Goal: Task Accomplishment & Management: Use online tool/utility

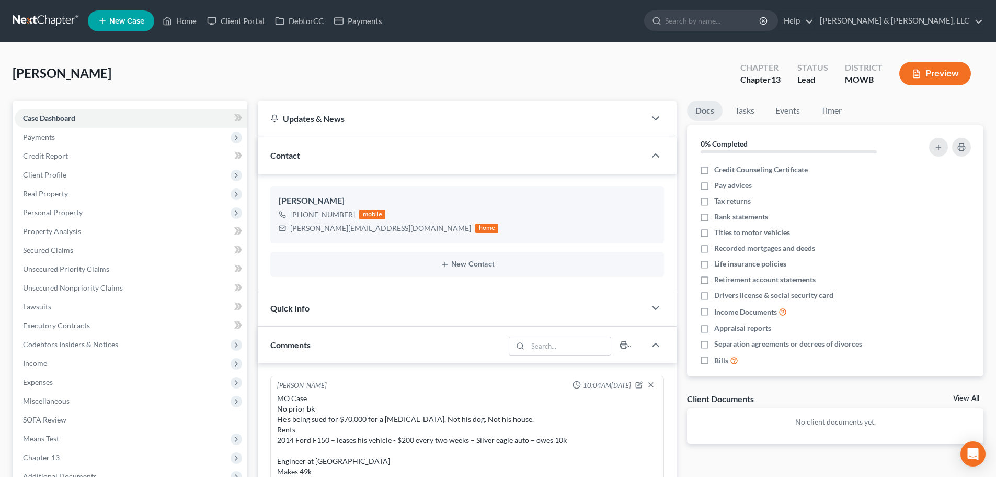
select select "0"
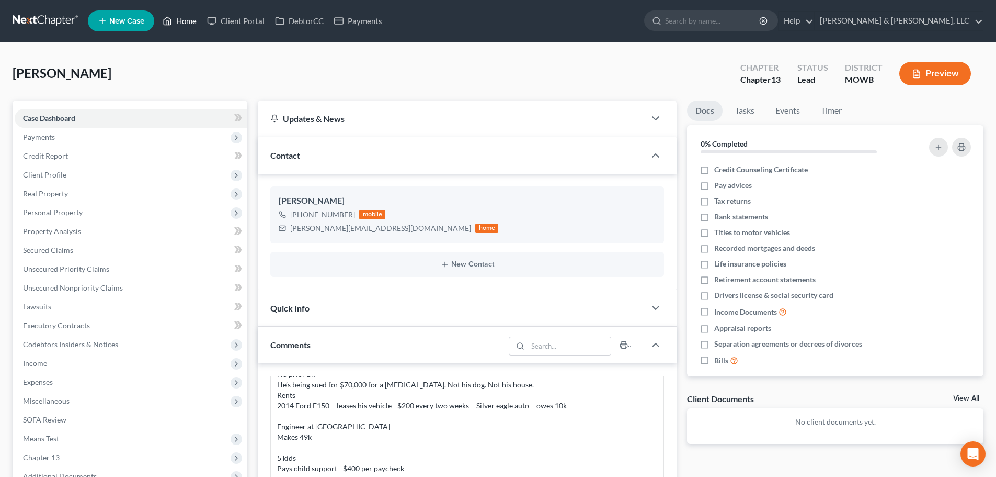
click at [182, 23] on link "Home" at bounding box center [179, 21] width 44 height 19
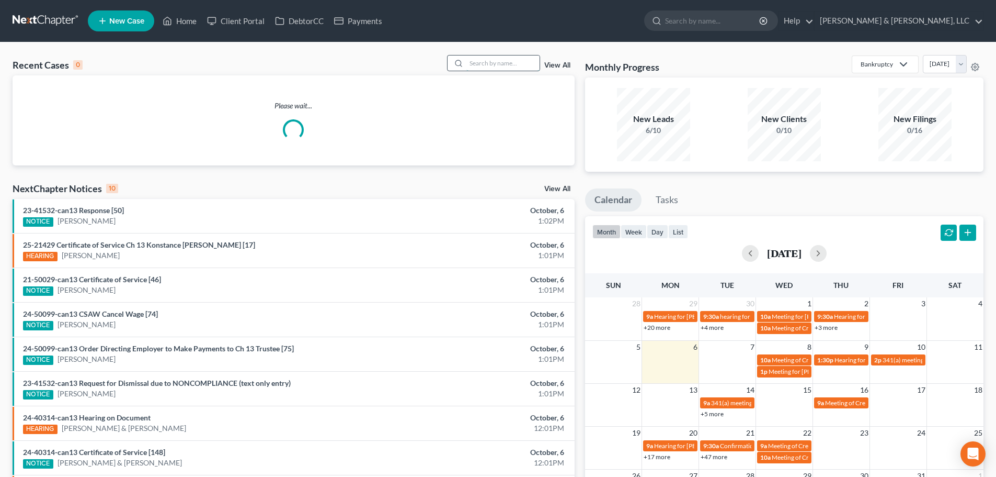
click at [511, 59] on input "search" at bounding box center [503, 62] width 73 height 15
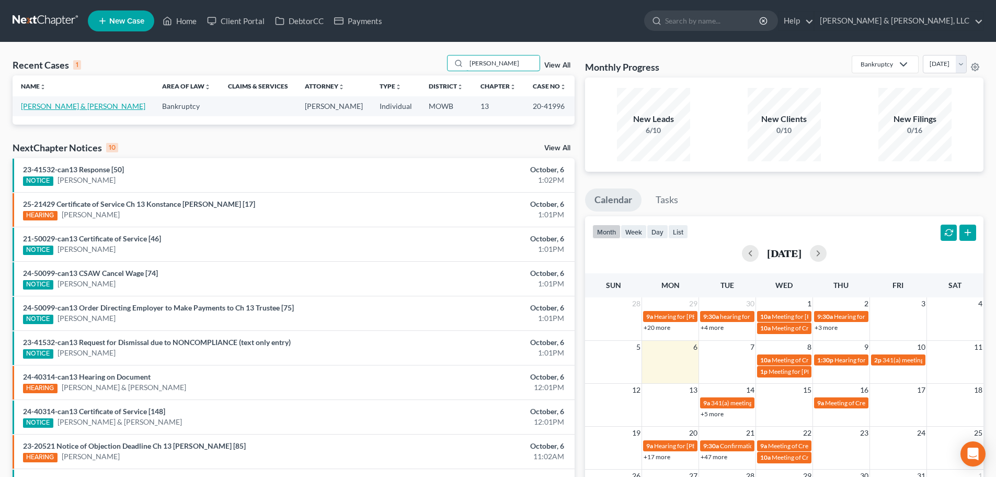
type input "redmond"
click at [54, 107] on link "[PERSON_NAME] & [PERSON_NAME]" at bounding box center [83, 105] width 124 height 9
select select "6"
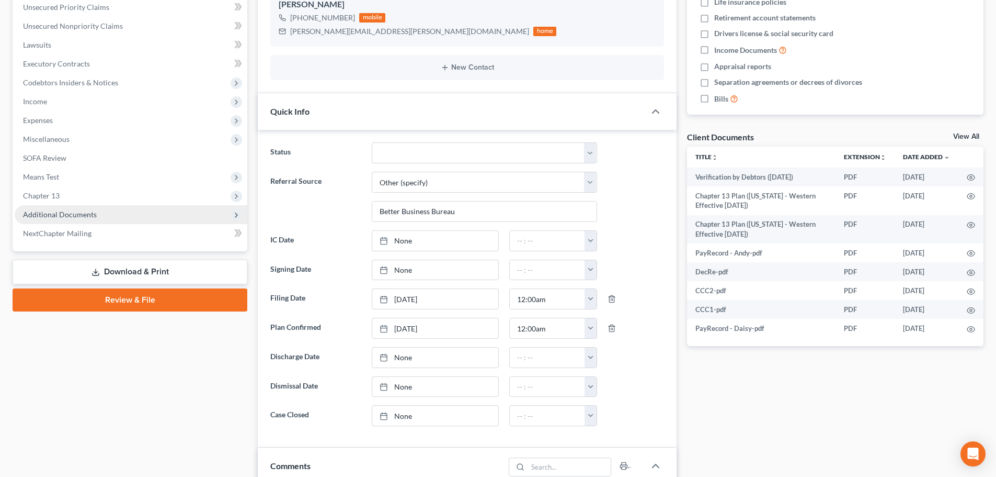
scroll to position [570, 0]
click at [71, 214] on span "Additional Documents" at bounding box center [60, 214] width 74 height 9
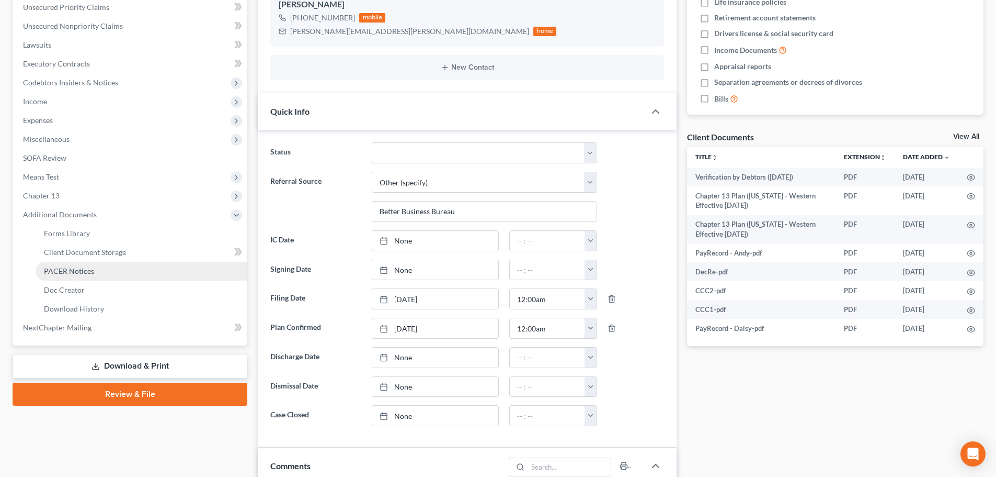
click at [48, 271] on span "PACER Notices" at bounding box center [69, 270] width 50 height 9
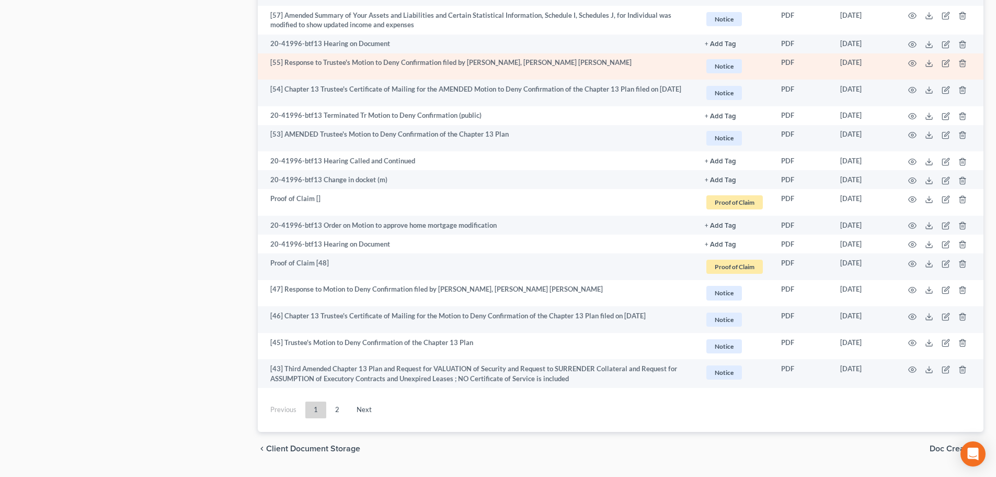
scroll to position [1763, 0]
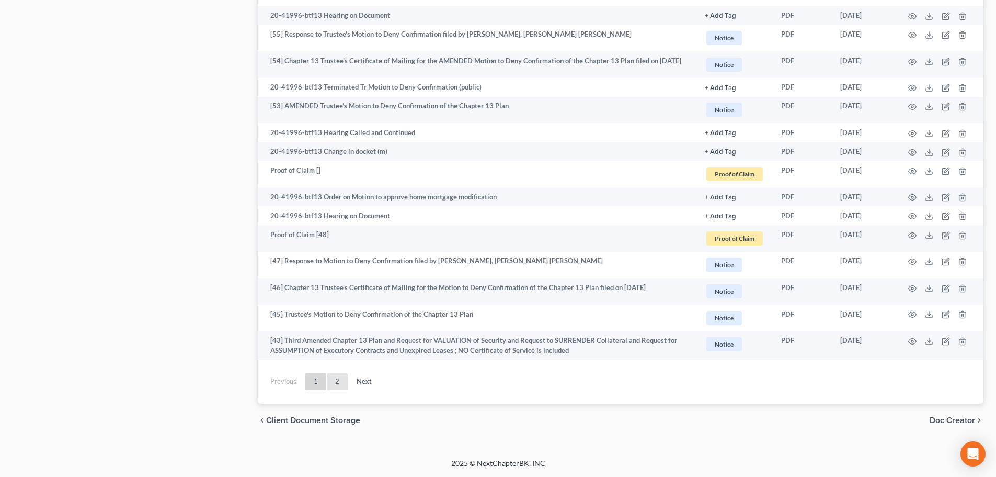
click at [331, 383] on link "2" at bounding box center [337, 381] width 21 height 17
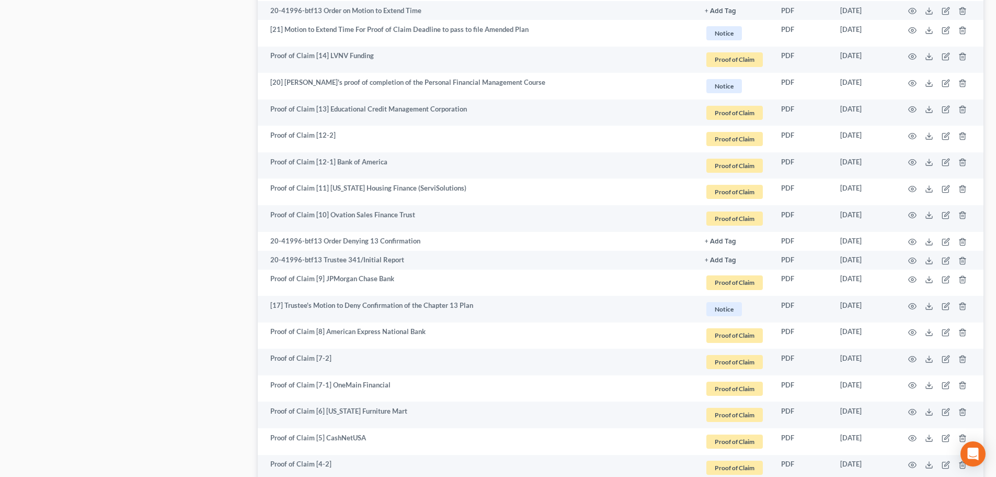
scroll to position [1083, 0]
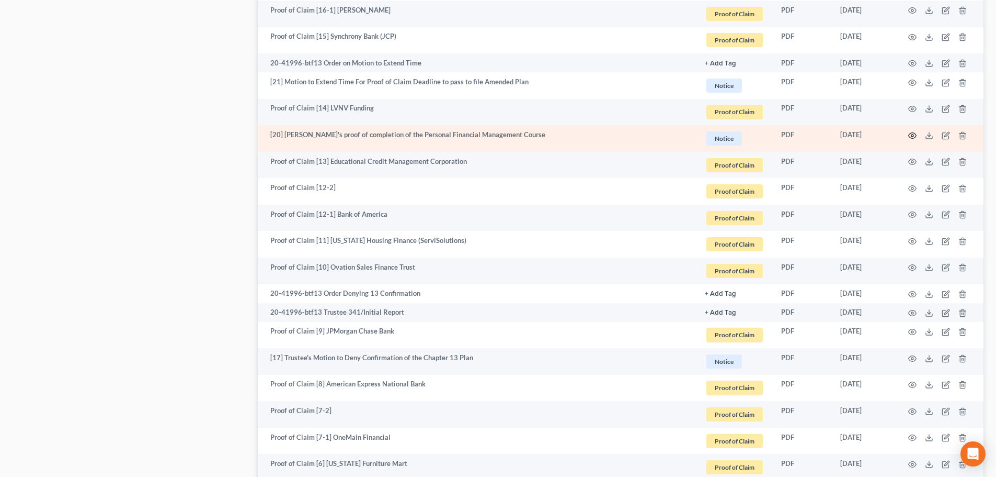
click at [910, 133] on icon "button" at bounding box center [913, 135] width 8 height 8
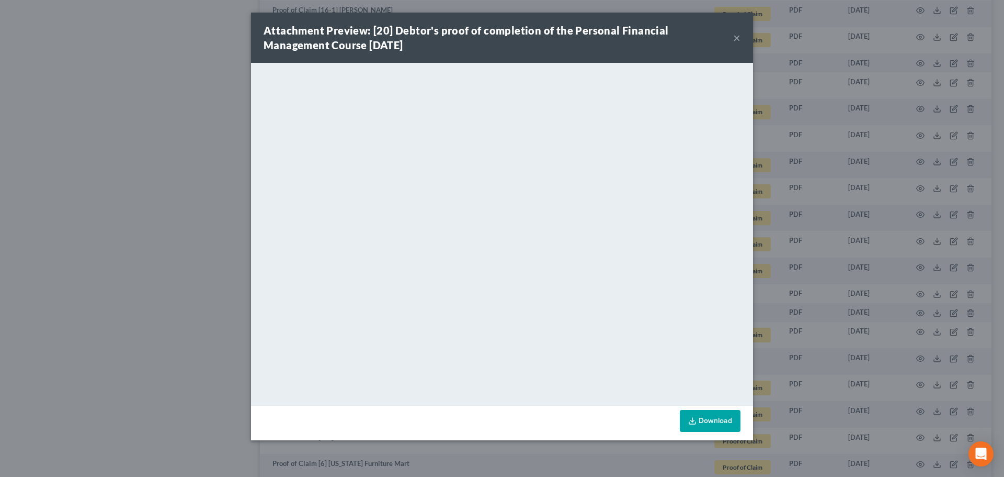
click at [735, 34] on button "×" at bounding box center [736, 37] width 7 height 13
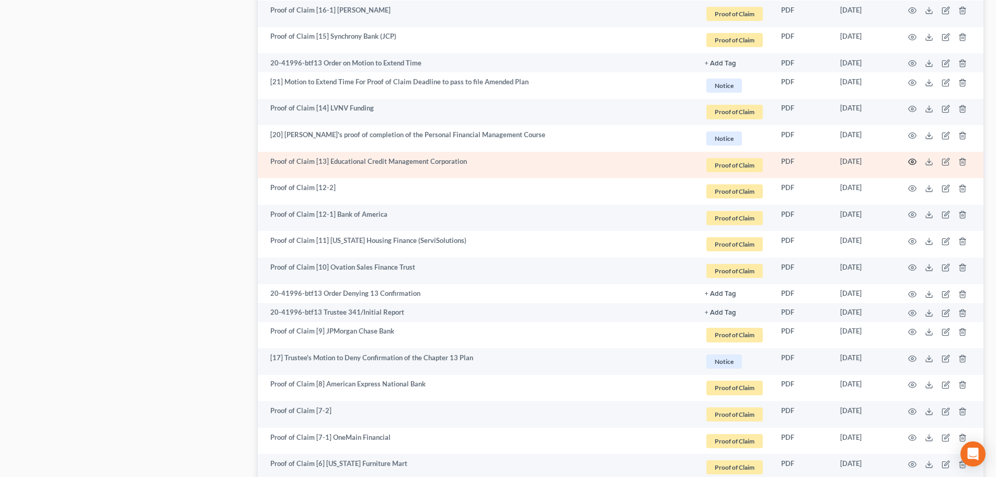
click at [913, 157] on icon "button" at bounding box center [913, 161] width 8 height 8
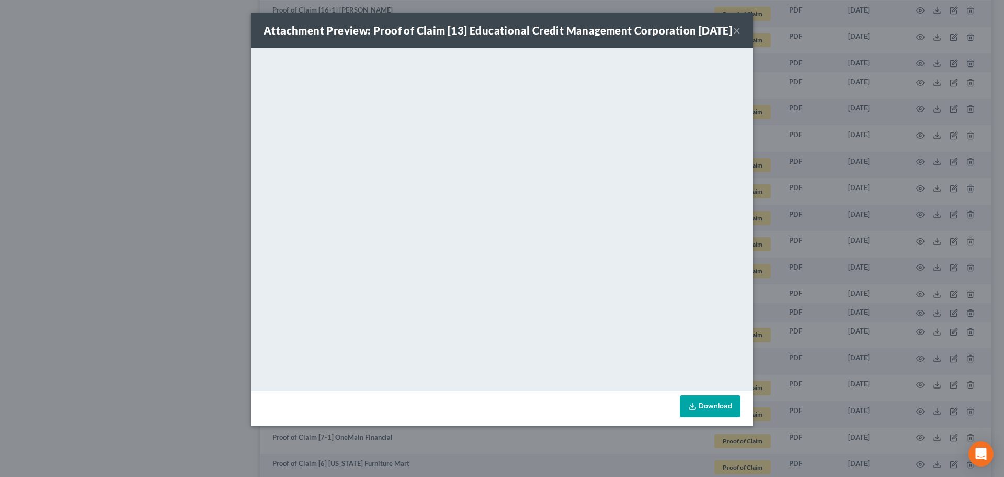
click at [735, 37] on button "×" at bounding box center [736, 30] width 7 height 13
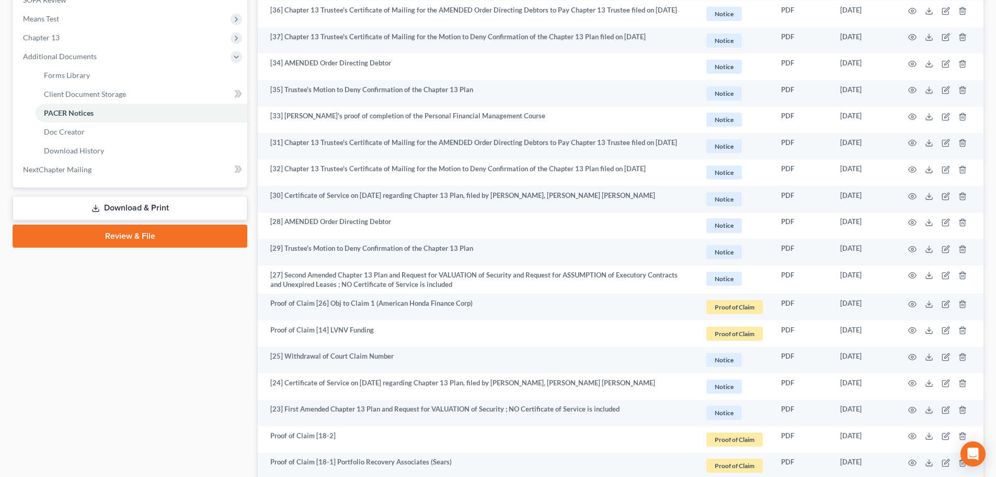
scroll to position [403, 0]
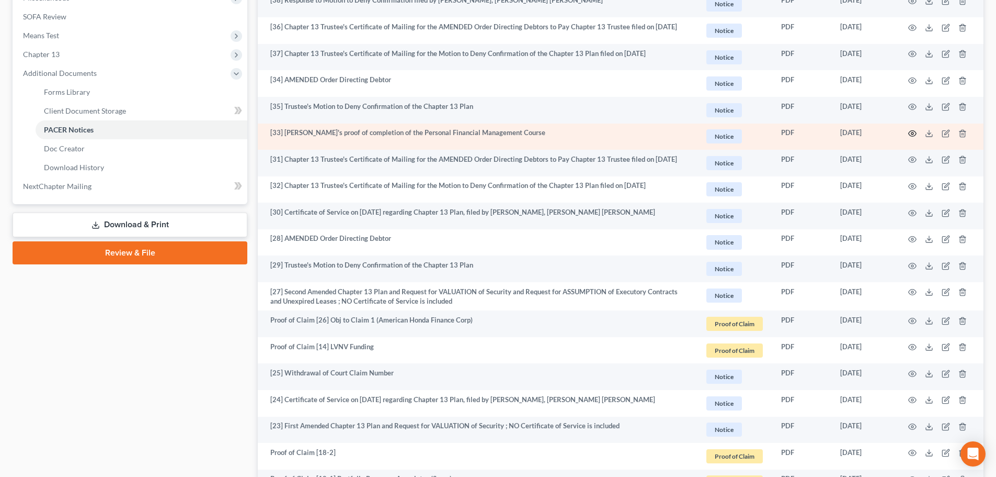
click at [913, 130] on icon "button" at bounding box center [913, 133] width 8 height 8
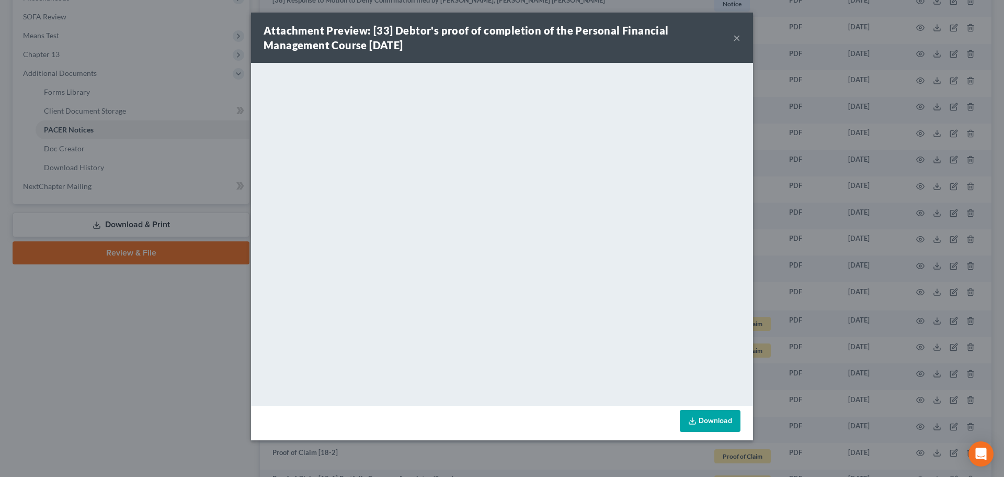
click at [739, 36] on button "×" at bounding box center [736, 37] width 7 height 13
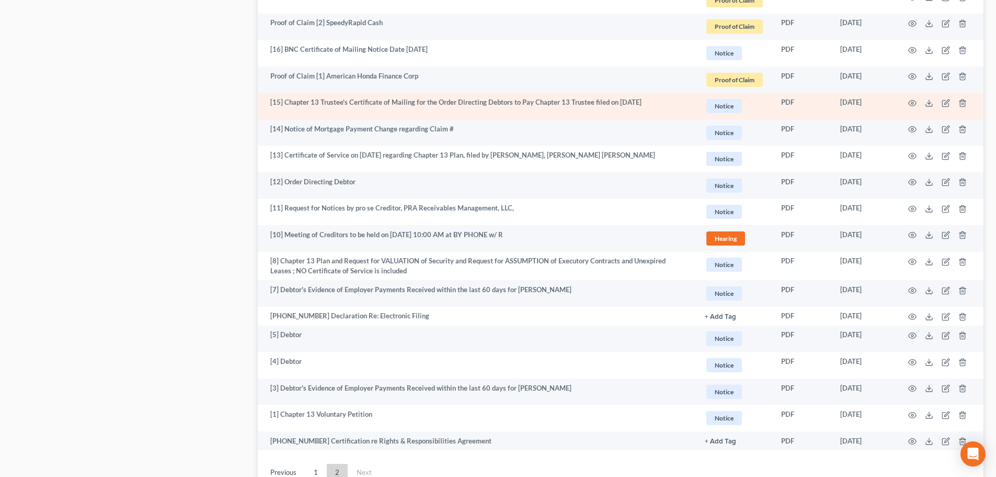
scroll to position [1772, 0]
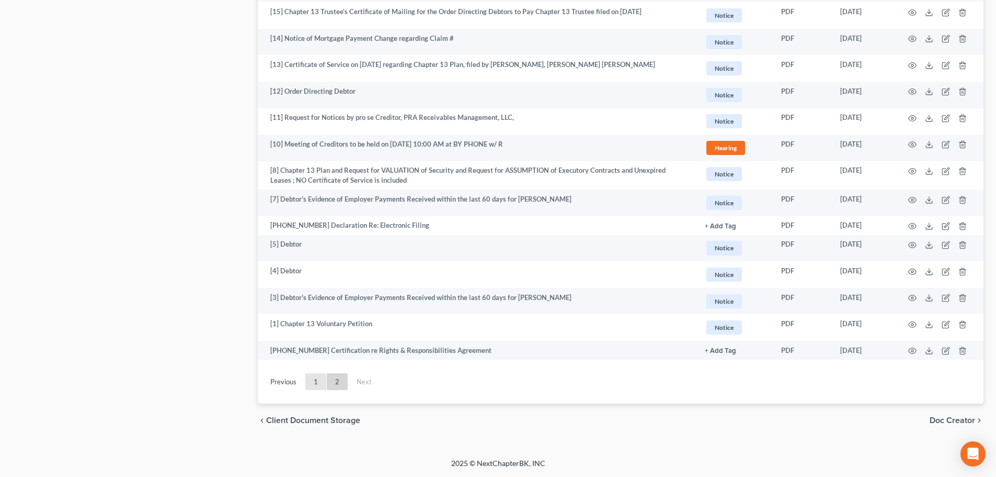
click at [315, 385] on link "1" at bounding box center [315, 381] width 21 height 17
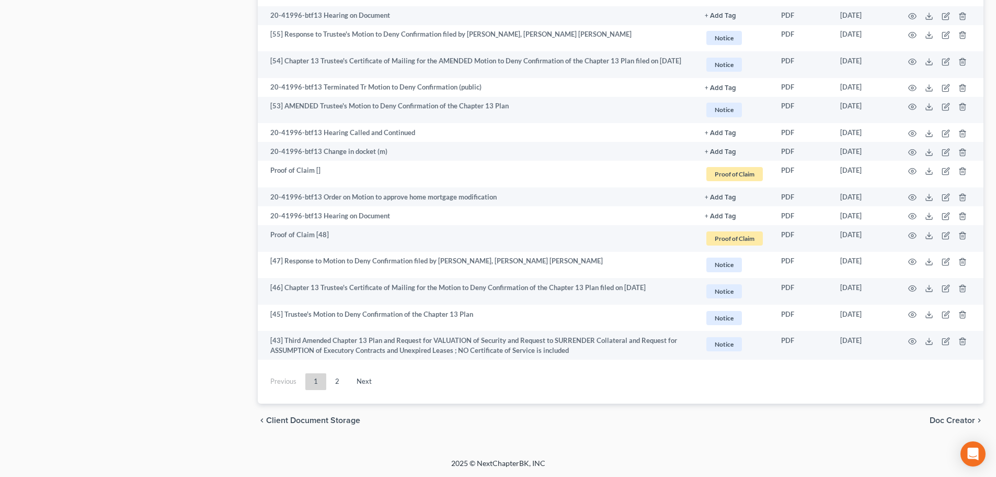
scroll to position [1763, 0]
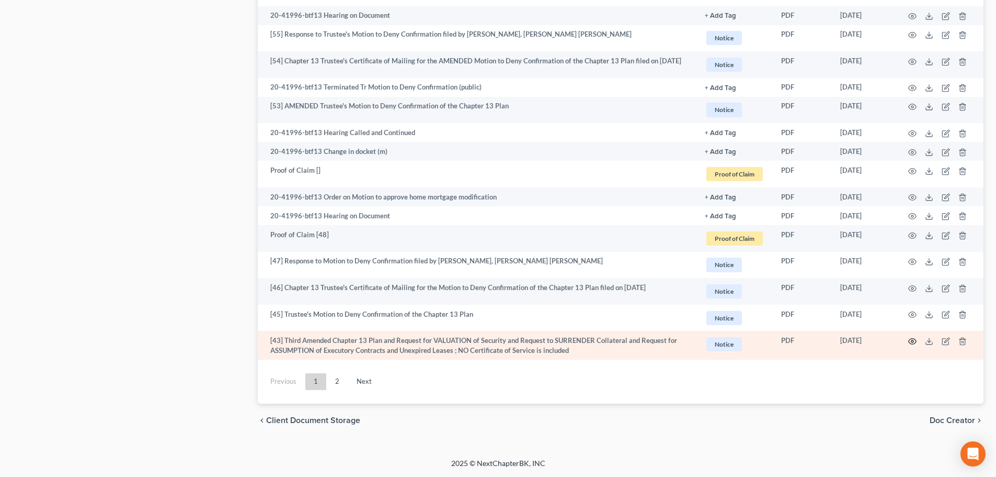
click at [913, 340] on icon "button" at bounding box center [913, 341] width 8 height 8
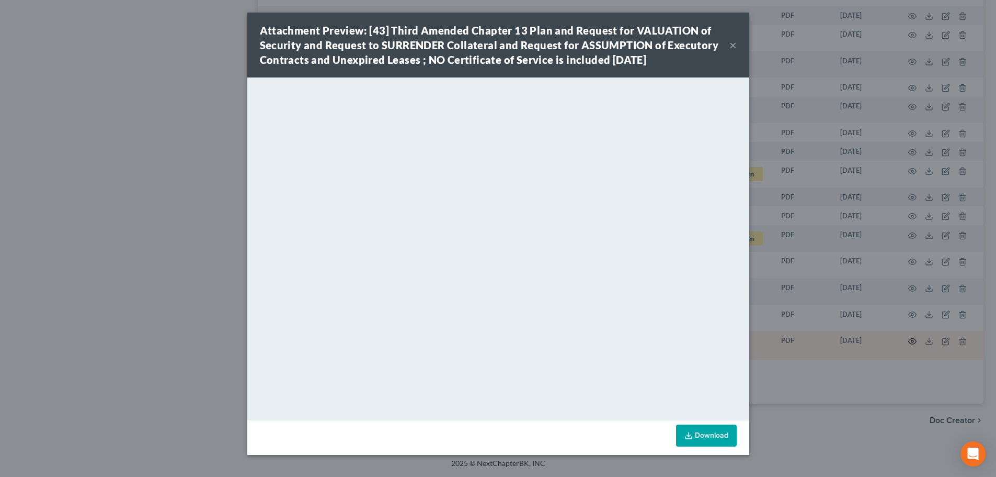
scroll to position [1754, 0]
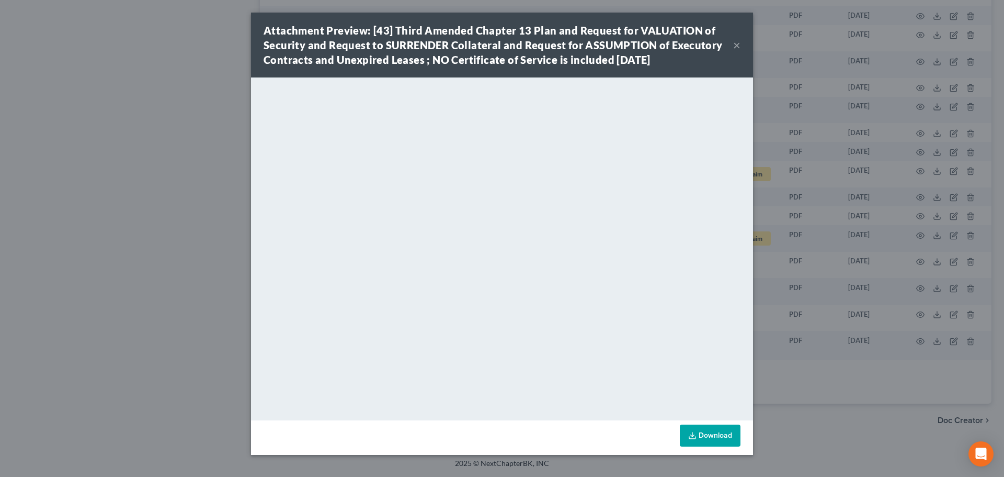
click at [739, 40] on button "×" at bounding box center [736, 45] width 7 height 13
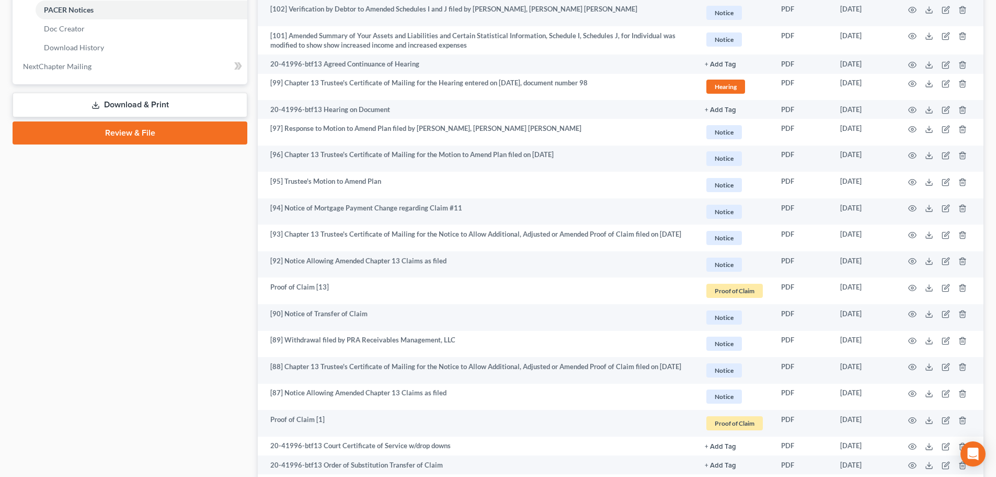
scroll to position [499, 0]
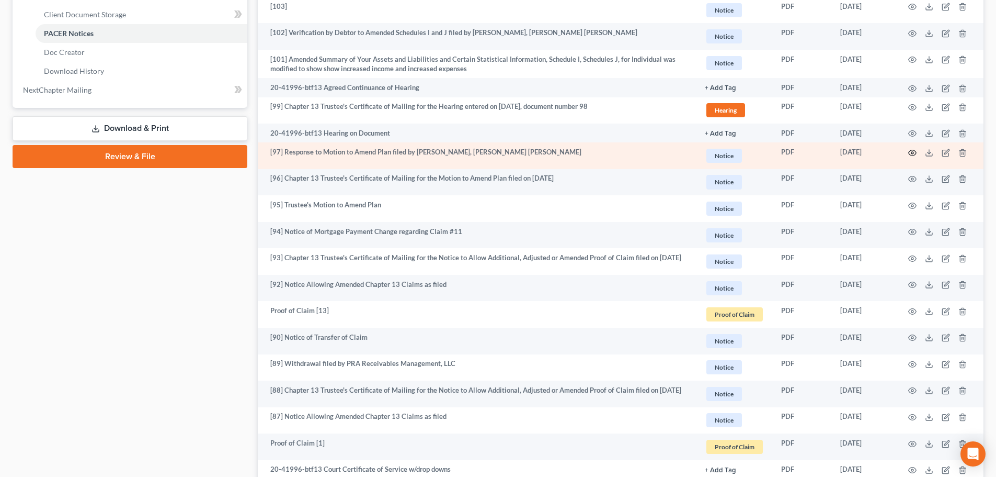
click at [916, 153] on icon "button" at bounding box center [913, 153] width 8 height 6
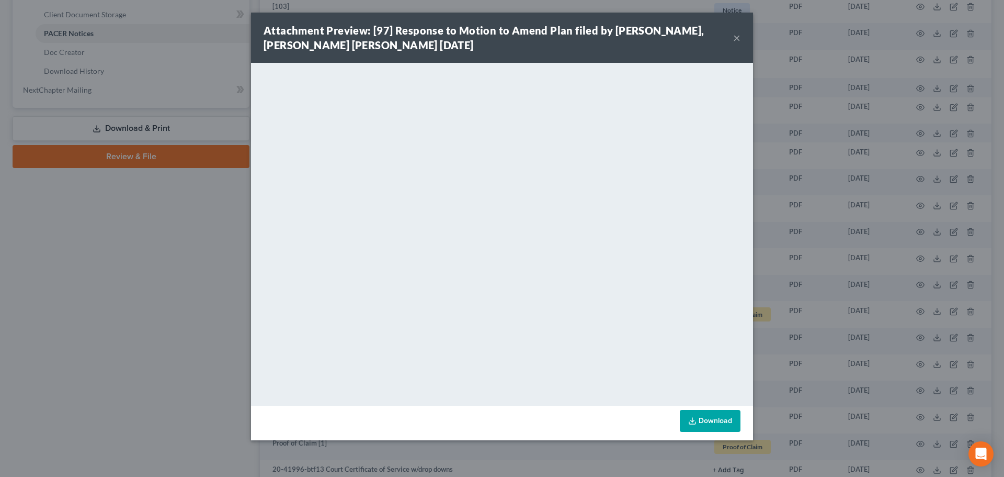
click at [736, 36] on button "×" at bounding box center [736, 37] width 7 height 13
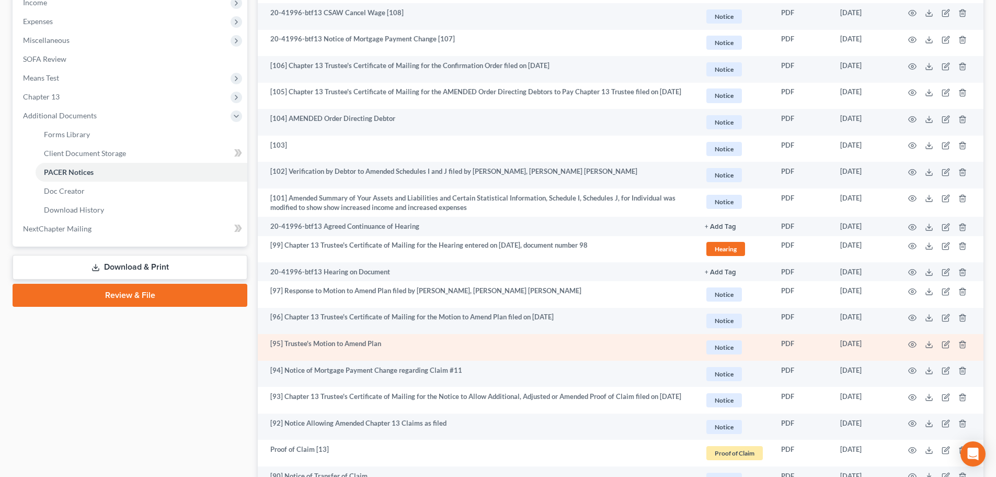
scroll to position [342, 0]
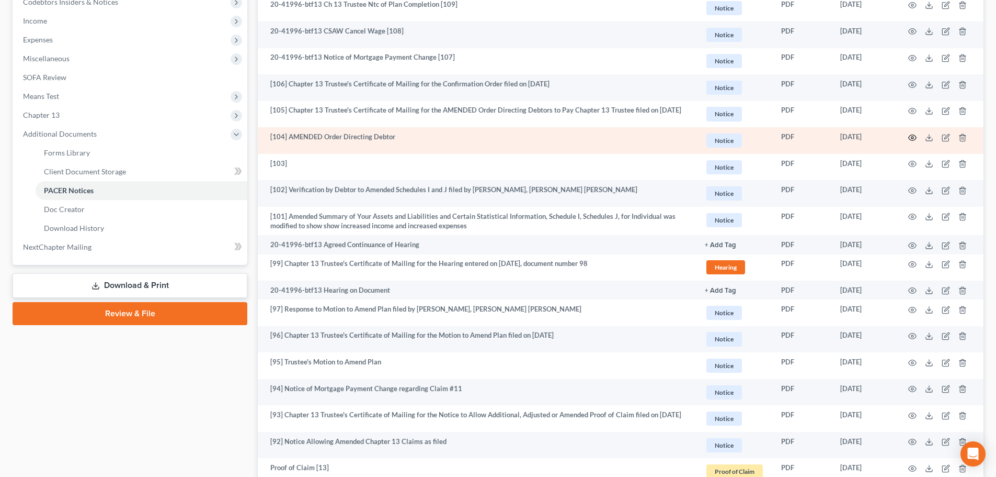
click at [911, 138] on icon "button" at bounding box center [913, 137] width 8 height 8
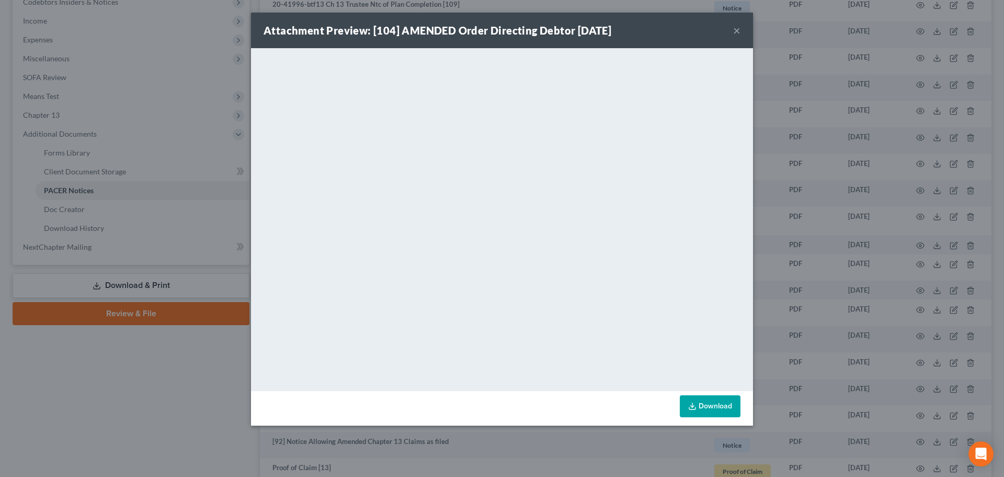
click at [735, 30] on button "×" at bounding box center [736, 30] width 7 height 13
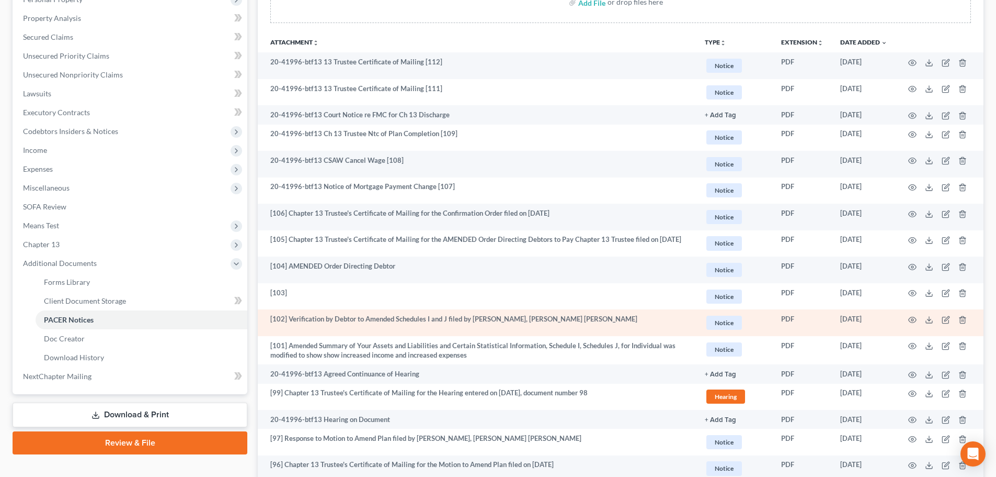
scroll to position [185, 0]
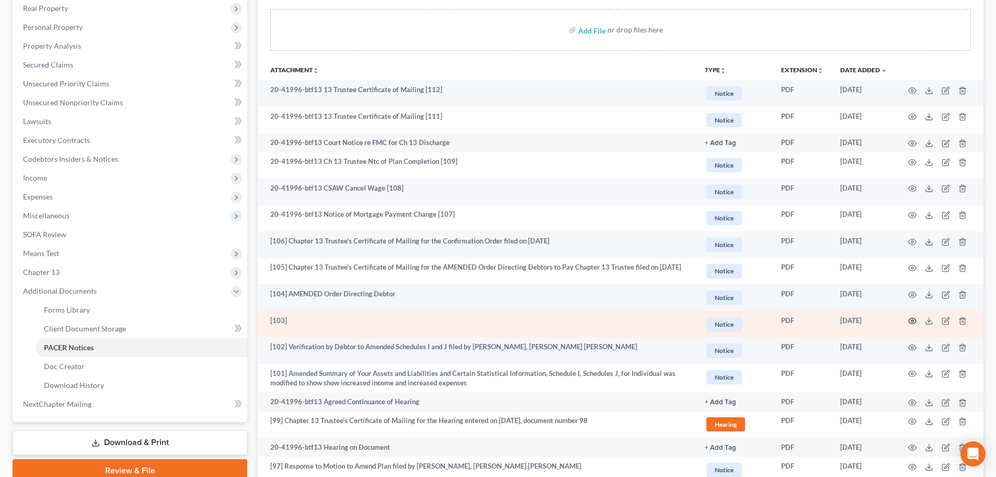
click at [909, 321] on icon "button" at bounding box center [913, 320] width 8 height 8
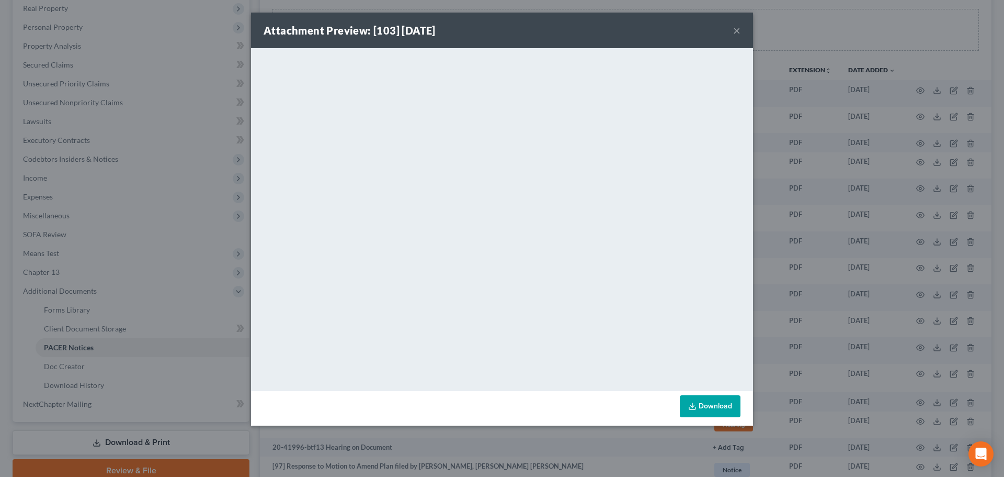
click at [738, 28] on button "×" at bounding box center [736, 30] width 7 height 13
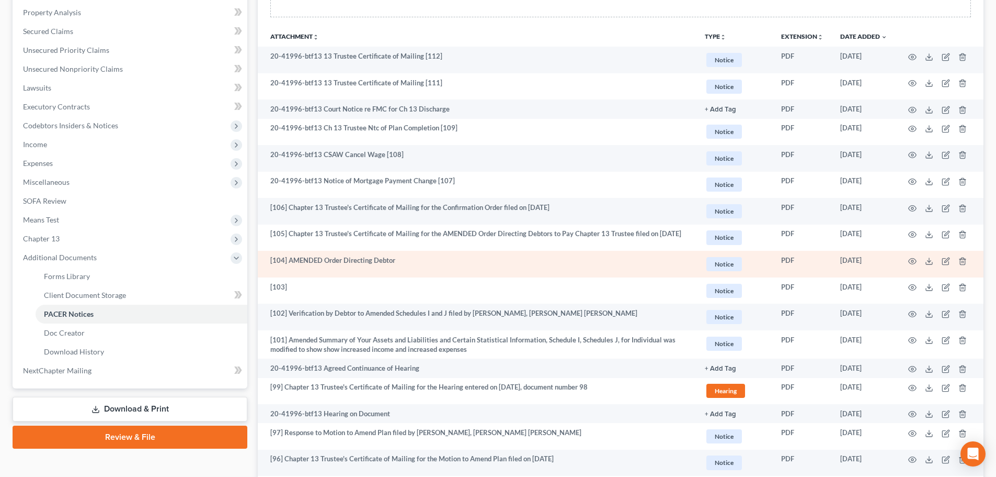
scroll to position [237, 0]
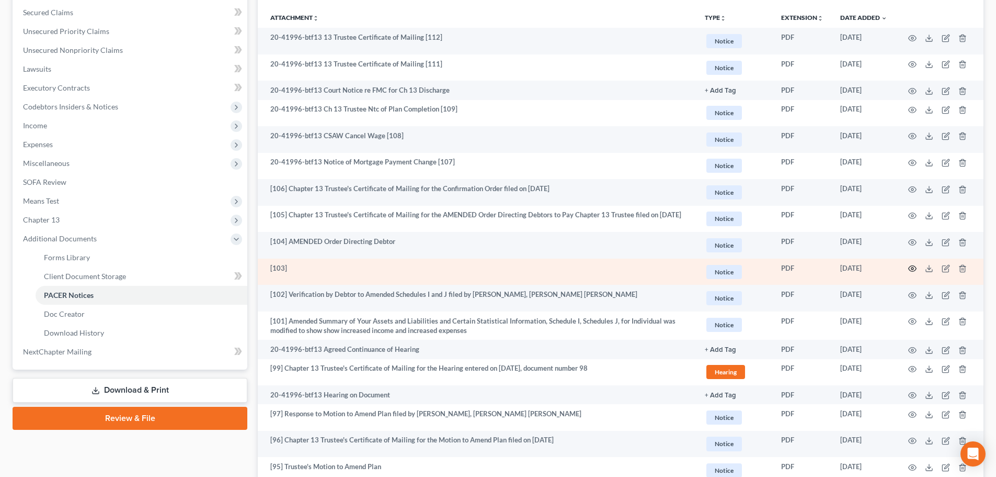
click at [912, 269] on circle "button" at bounding box center [913, 268] width 2 height 2
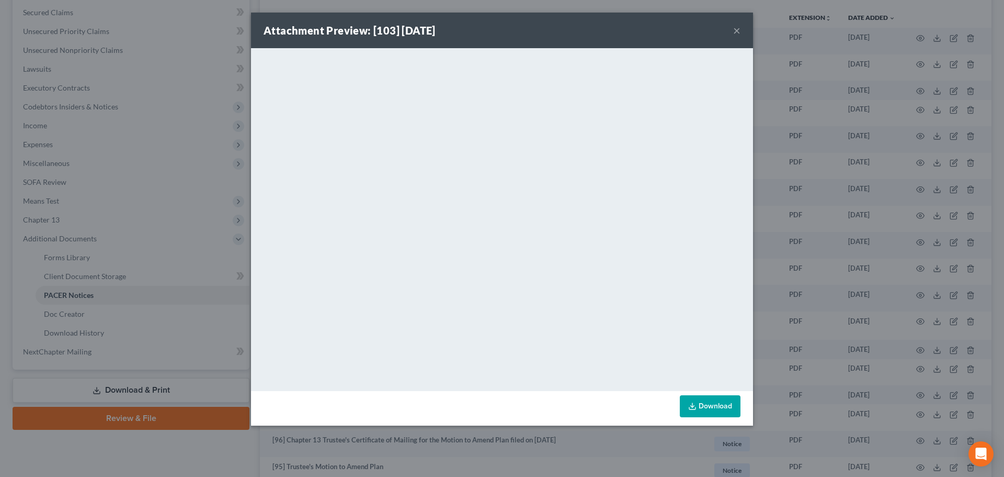
click at [736, 29] on button "×" at bounding box center [736, 30] width 7 height 13
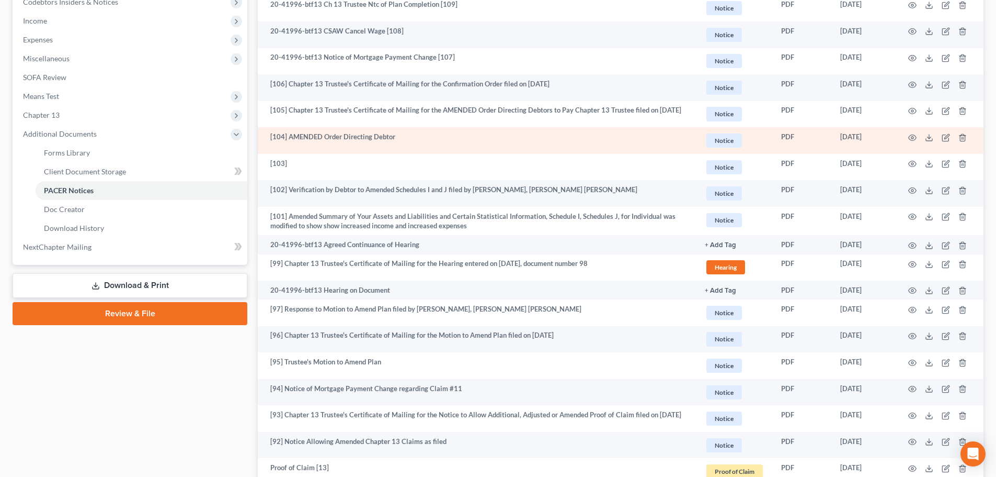
scroll to position [394, 0]
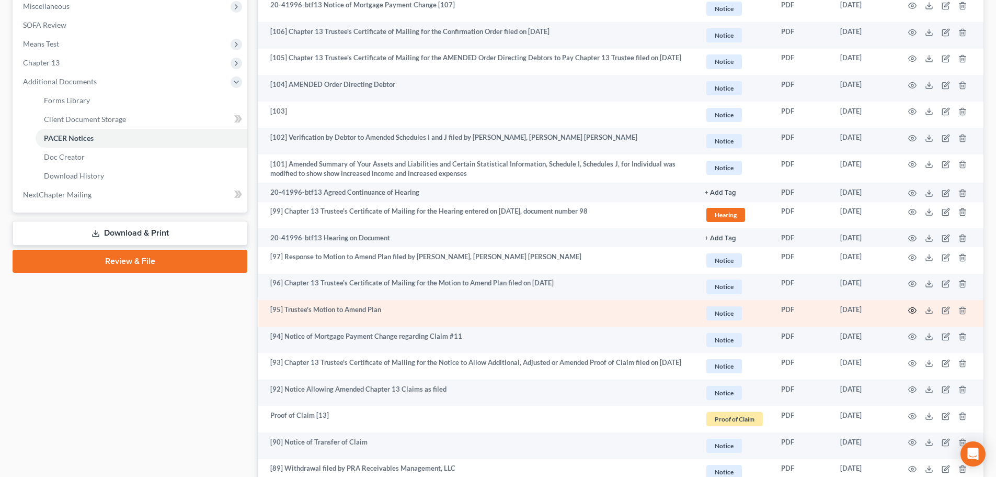
click at [913, 312] on icon "button" at bounding box center [913, 310] width 8 height 8
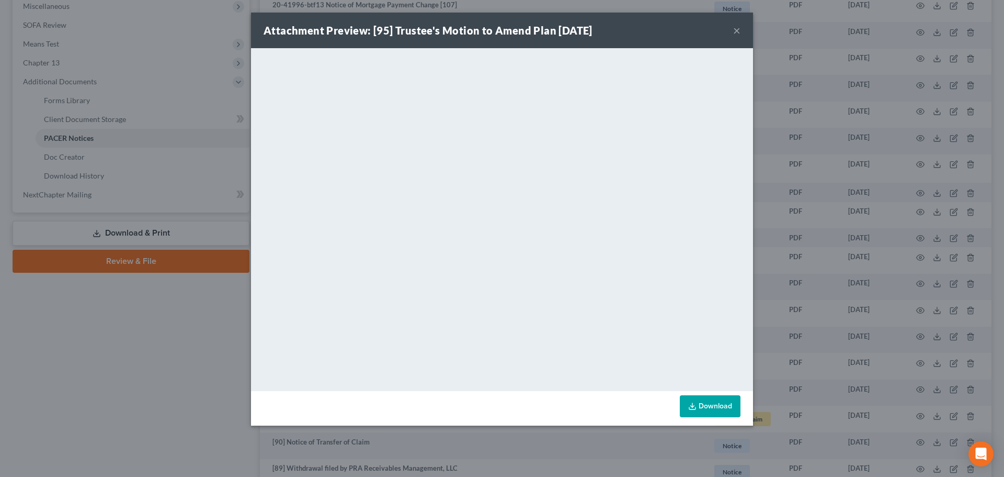
click at [737, 30] on button "×" at bounding box center [736, 30] width 7 height 13
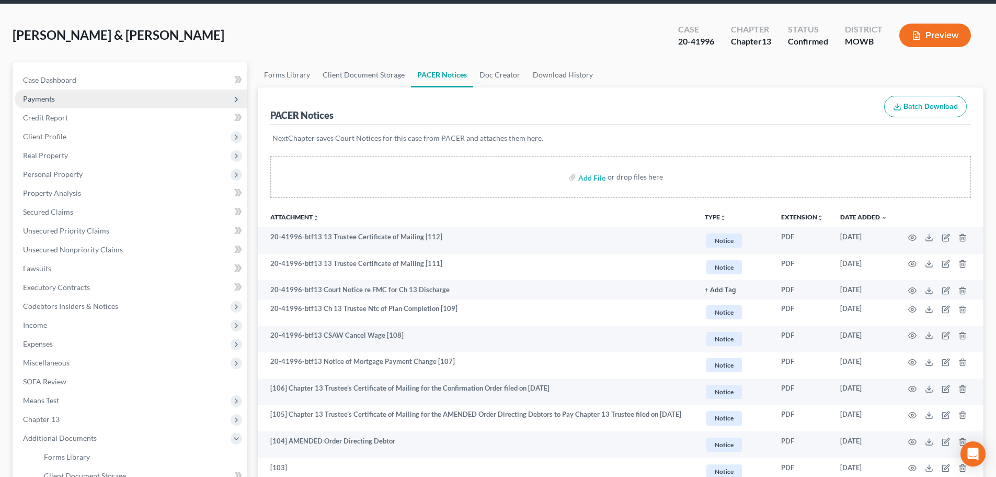
scroll to position [28, 0]
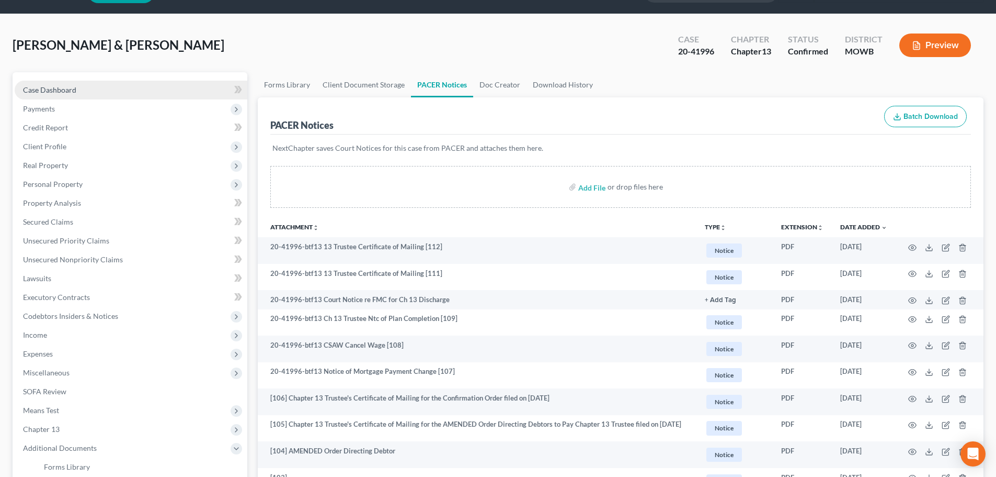
click at [22, 88] on link "Case Dashboard" at bounding box center [131, 90] width 233 height 19
select select "6"
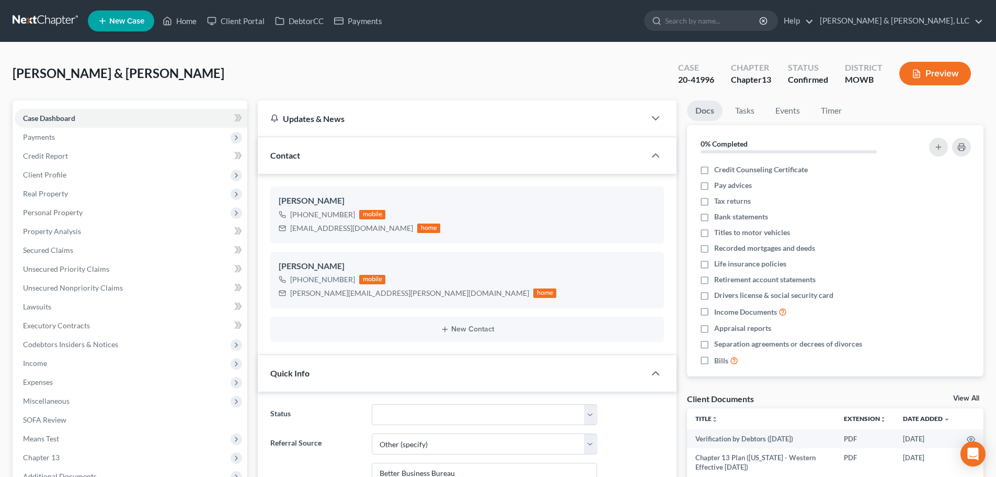
scroll to position [570, 0]
click at [54, 247] on span "Secured Claims" at bounding box center [48, 249] width 50 height 9
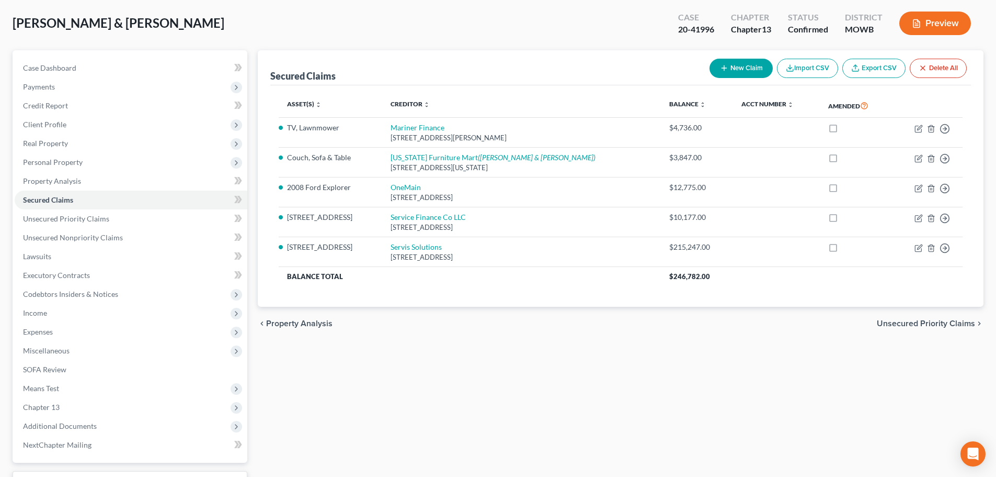
scroll to position [136, 0]
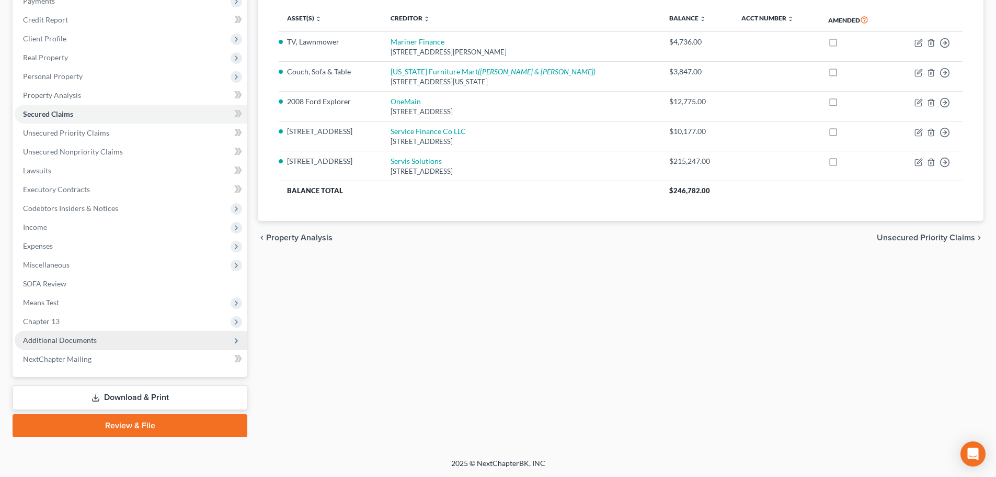
click at [42, 343] on span "Additional Documents" at bounding box center [60, 339] width 74 height 9
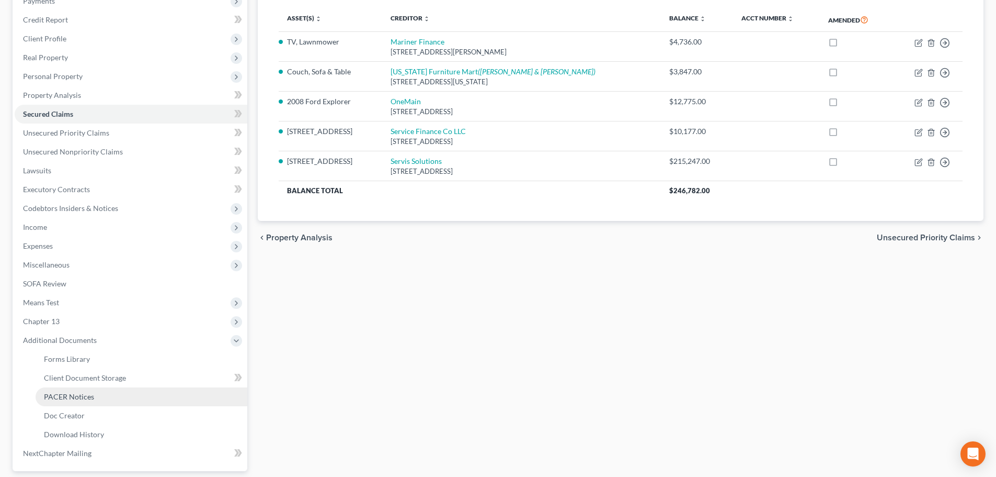
click at [60, 402] on link "PACER Notices" at bounding box center [142, 396] width 212 height 19
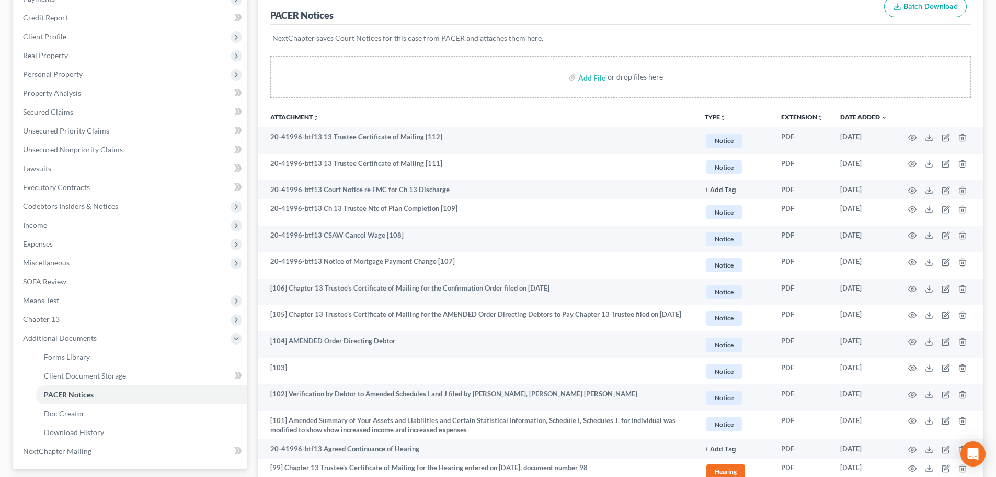
scroll to position [157, 0]
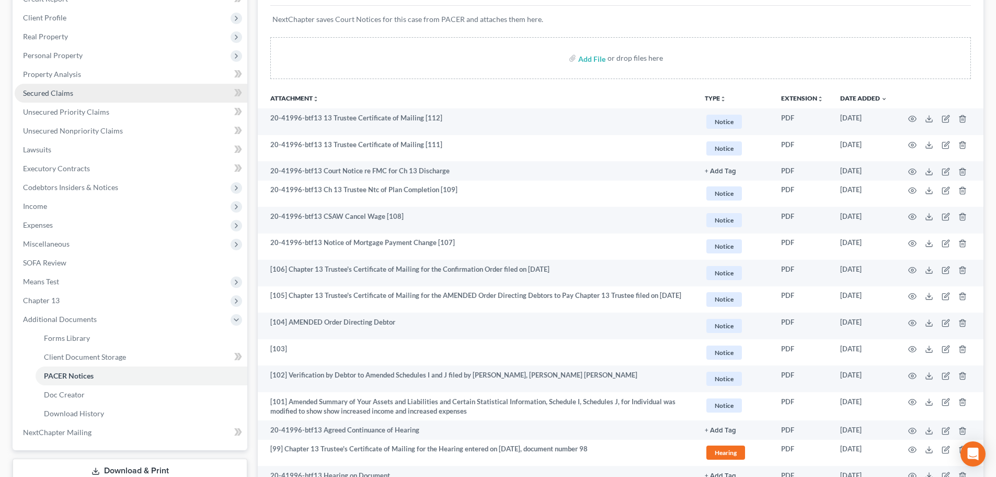
click at [42, 95] on span "Secured Claims" at bounding box center [48, 92] width 50 height 9
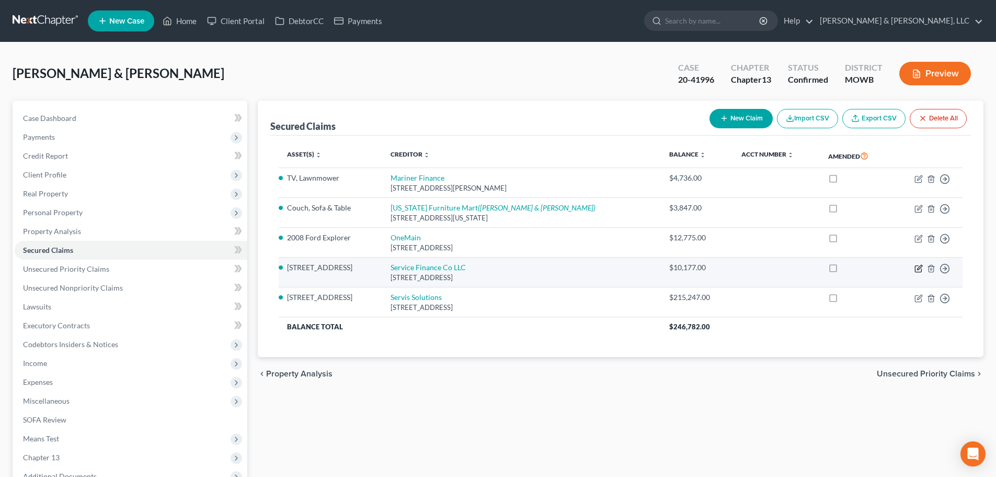
click at [920, 267] on icon "button" at bounding box center [919, 268] width 8 height 8
select select "9"
select select "0"
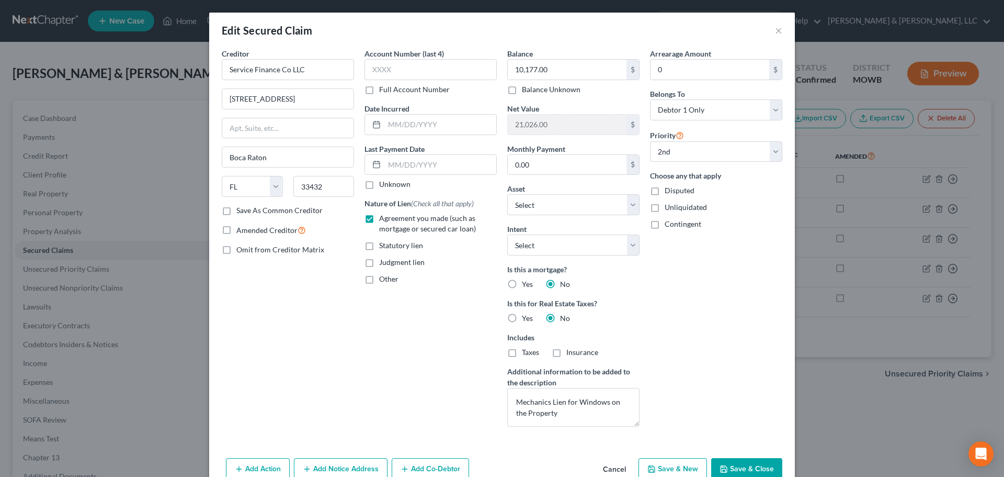
click at [770, 30] on div "Edit Secured Claim ×" at bounding box center [502, 31] width 586 height 36
click at [775, 30] on button "×" at bounding box center [778, 30] width 7 height 13
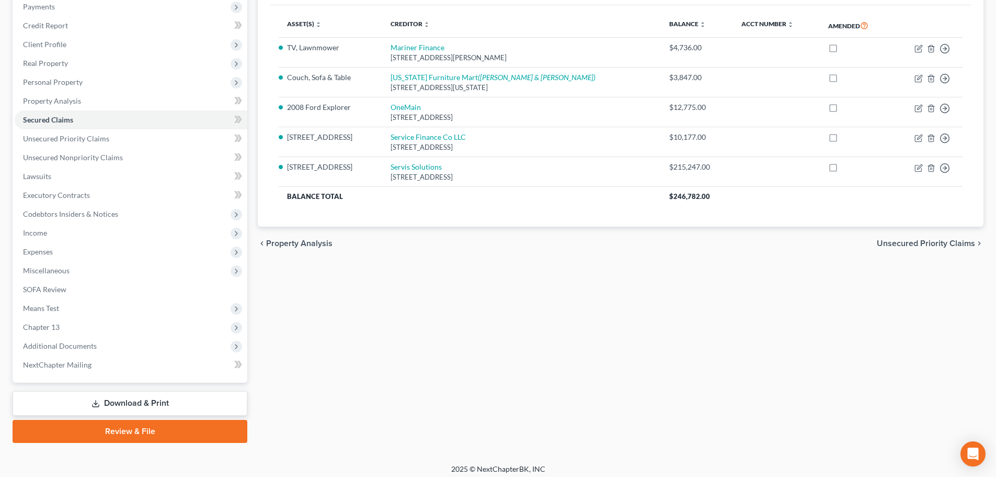
scroll to position [136, 0]
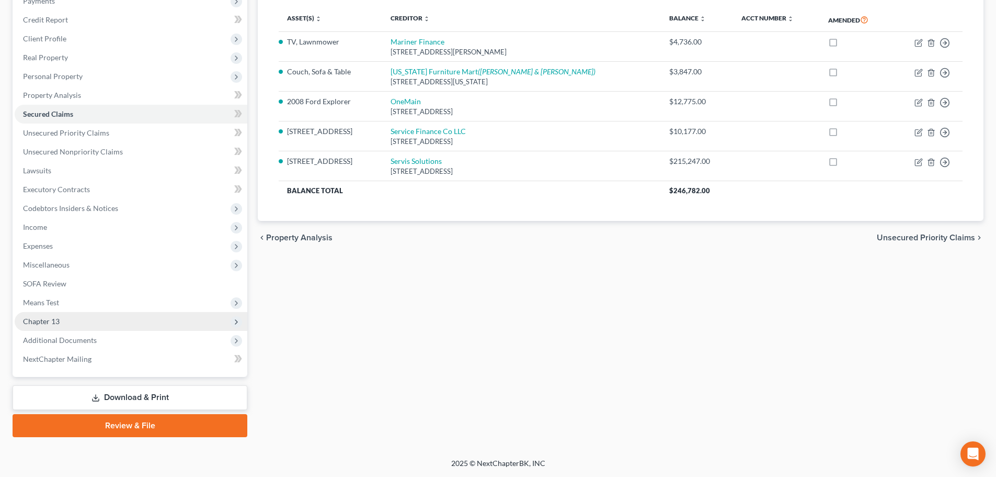
click at [40, 324] on span "Chapter 13" at bounding box center [41, 320] width 37 height 9
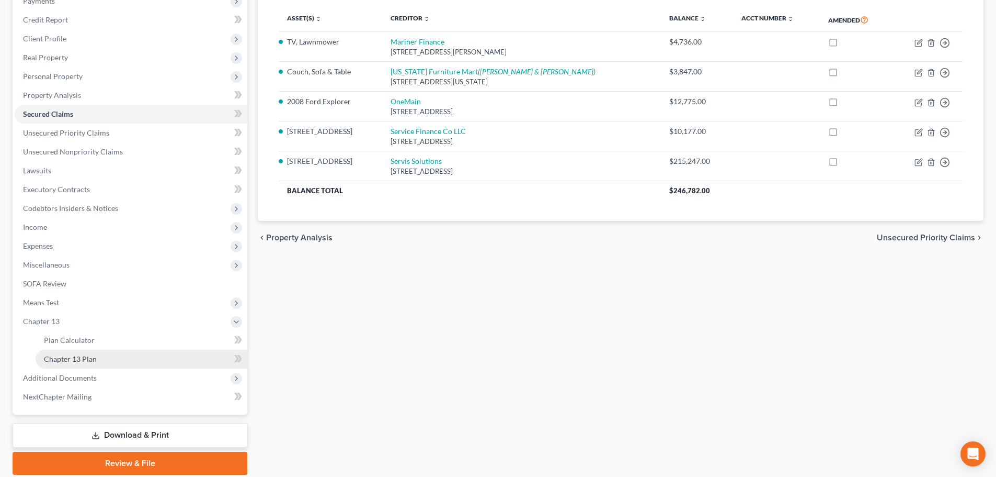
click at [64, 358] on span "Chapter 13 Plan" at bounding box center [70, 358] width 53 height 9
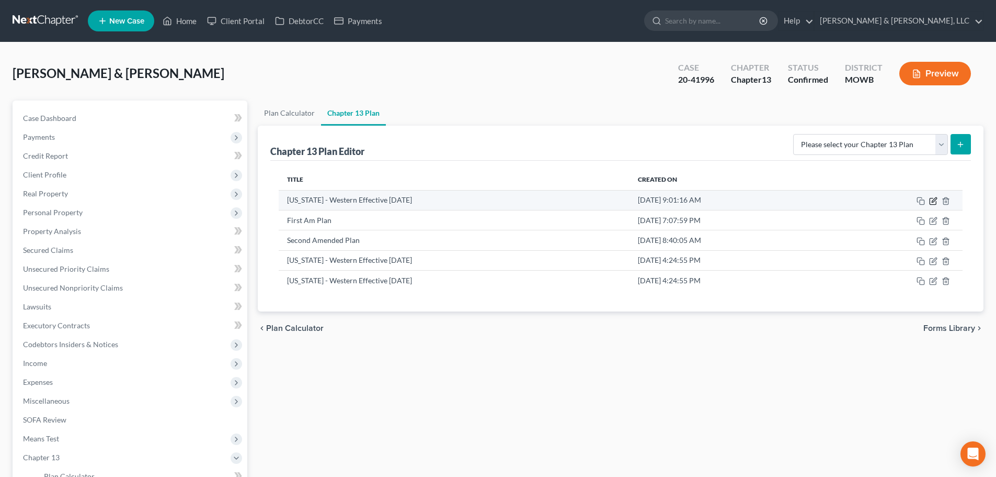
click at [933, 200] on icon "button" at bounding box center [934, 199] width 5 height 5
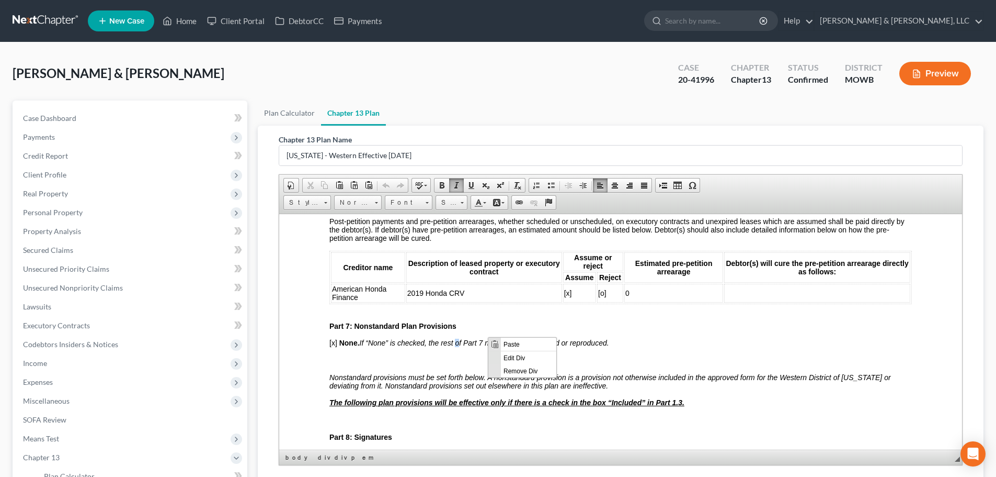
click at [526, 321] on p "Part 7: Nonstandard Plan Provisions" at bounding box center [621, 325] width 583 height 8
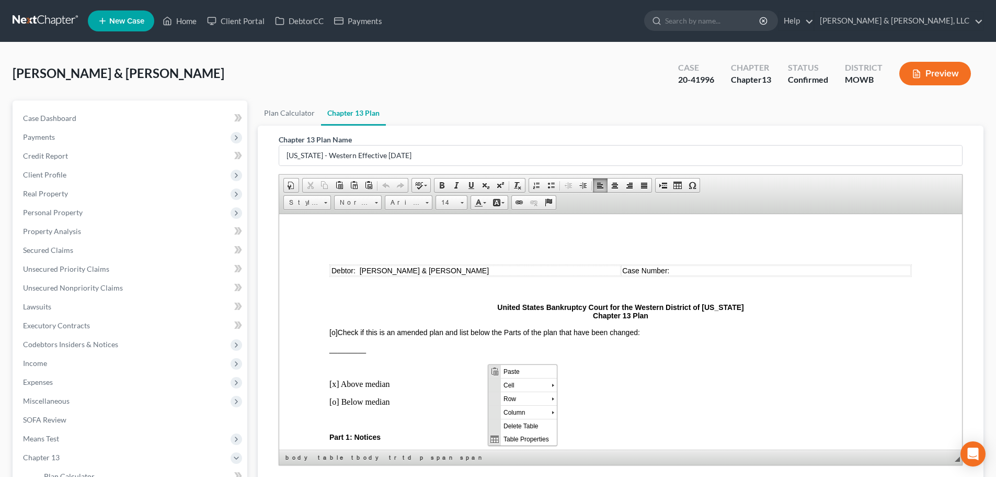
click at [423, 302] on p "United States Bankruptcy Court for the Western District of Missouri Chapter 13 …" at bounding box center [621, 310] width 583 height 17
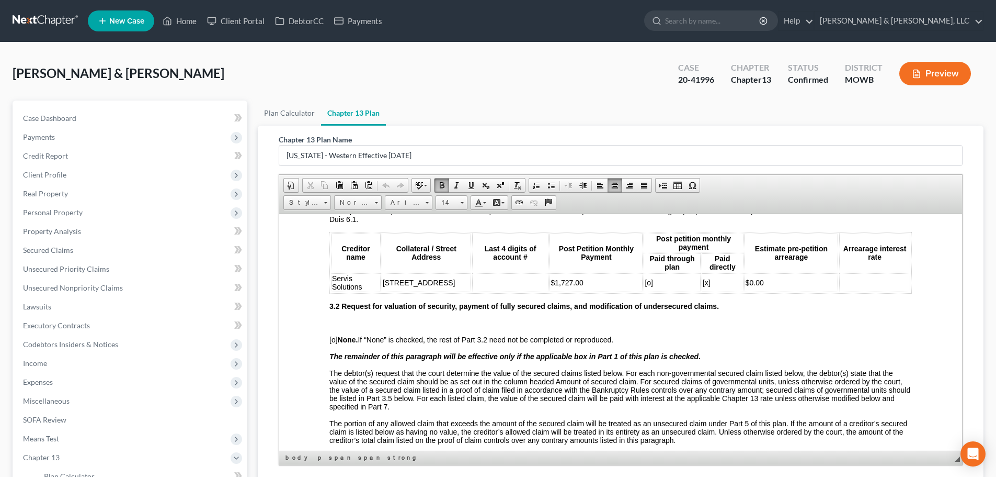
scroll to position [785, 0]
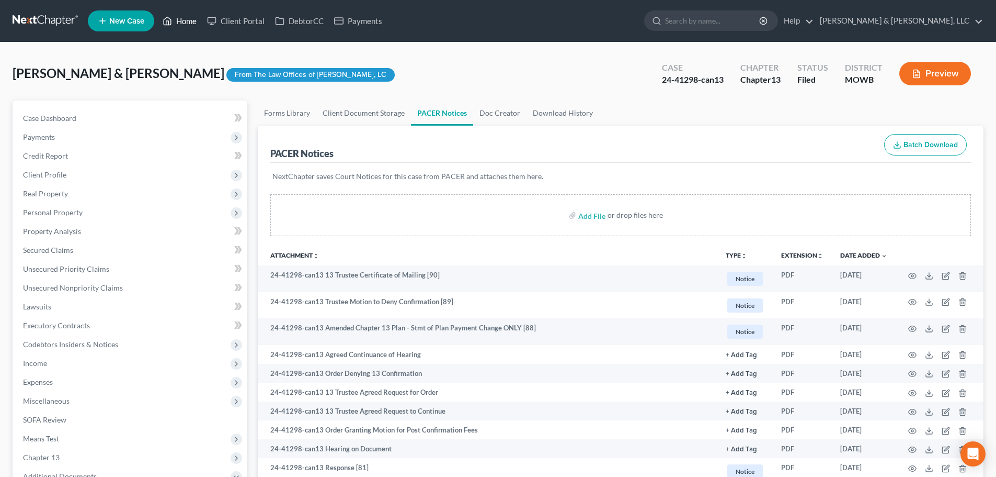
click at [176, 24] on link "Home" at bounding box center [179, 21] width 44 height 19
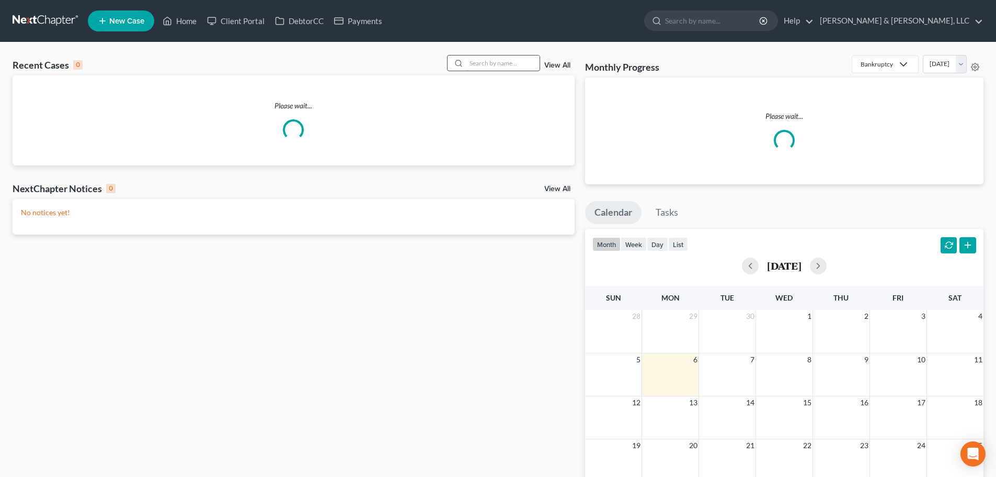
click at [501, 65] on input "search" at bounding box center [503, 62] width 73 height 15
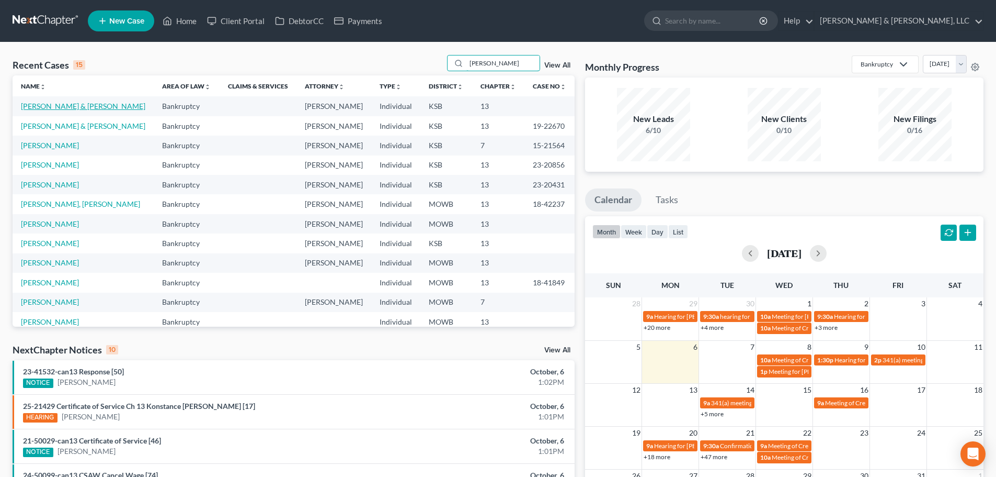
type input "jackson"
click at [65, 107] on link "[PERSON_NAME] & [PERSON_NAME]" at bounding box center [83, 105] width 124 height 9
select select "2"
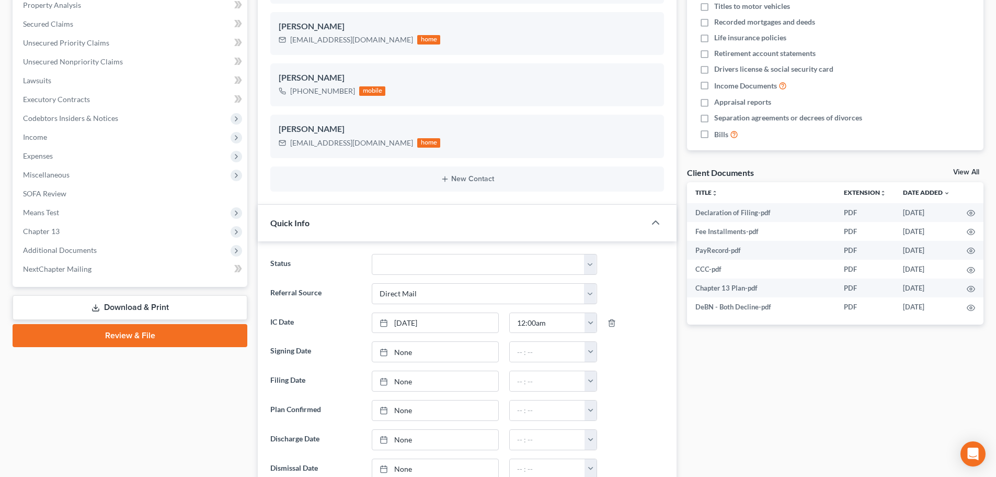
scroll to position [366, 0]
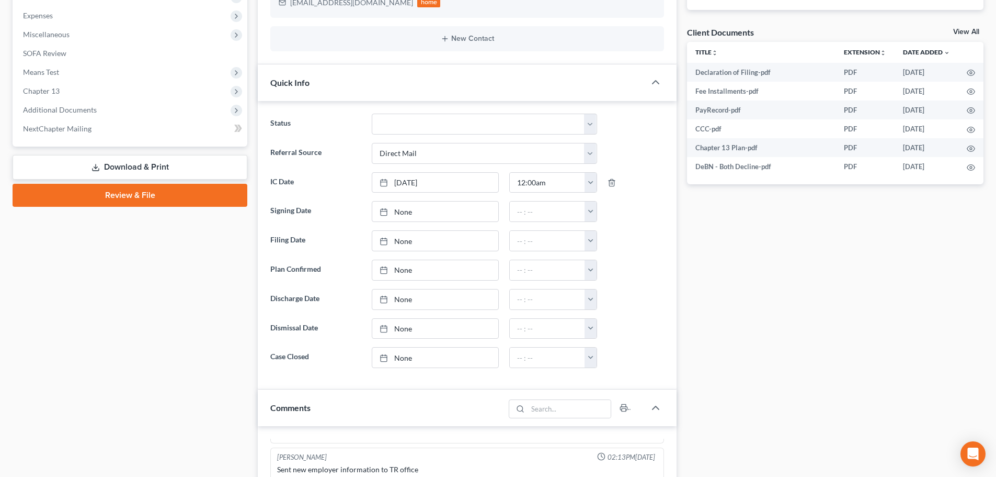
drag, startPoint x: 260, startPoint y: 293, endPoint x: 218, endPoint y: 337, distance: 61.4
click at [218, 337] on div "Case Dashboard Payments Invoices Payments Payments Credit Report Client Profile" at bounding box center [129, 359] width 245 height 1250
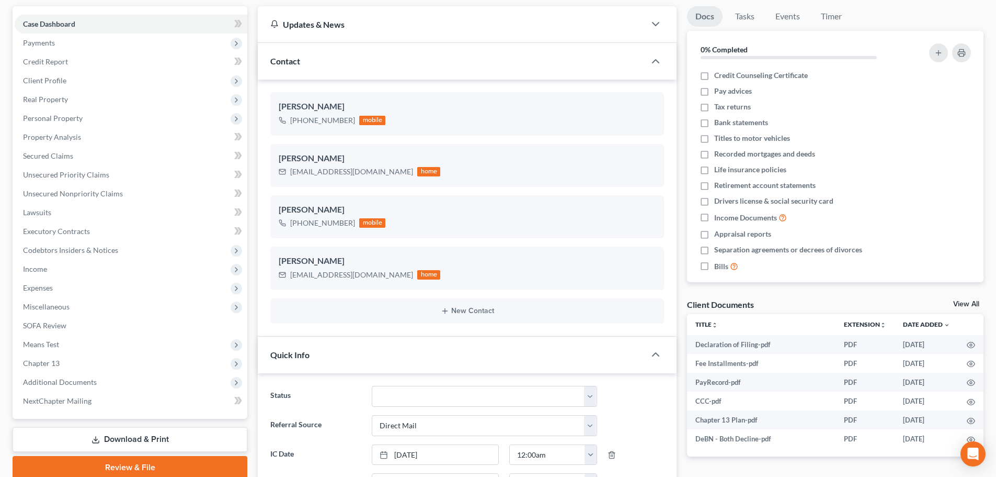
scroll to position [52, 0]
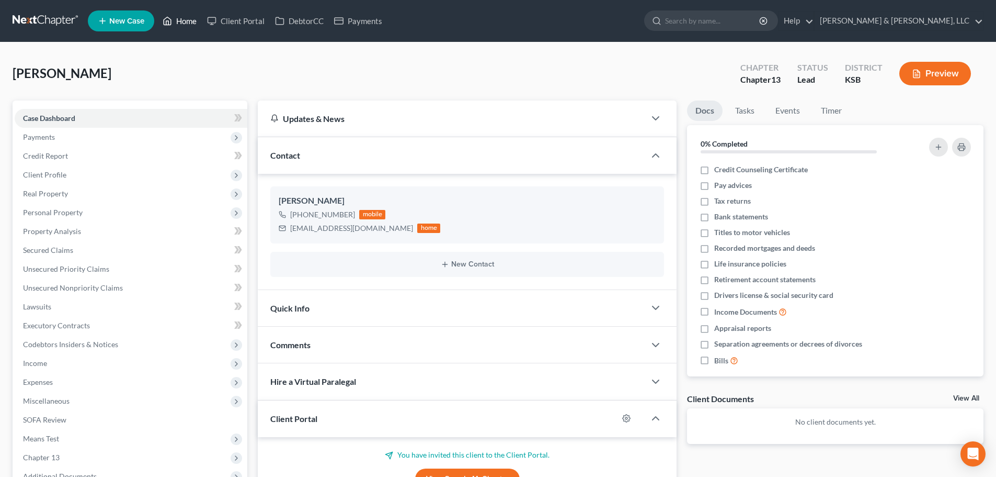
click at [182, 16] on link "Home" at bounding box center [179, 21] width 44 height 19
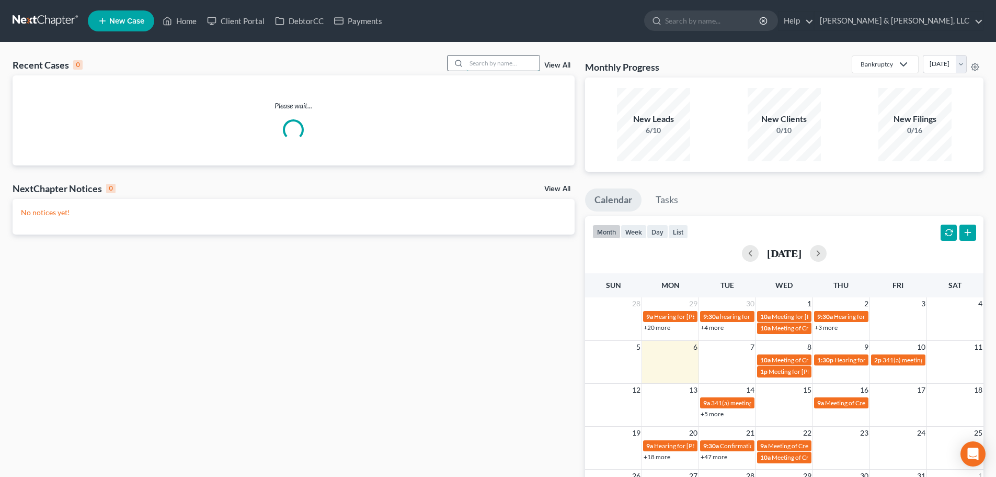
click at [491, 64] on input "search" at bounding box center [503, 62] width 73 height 15
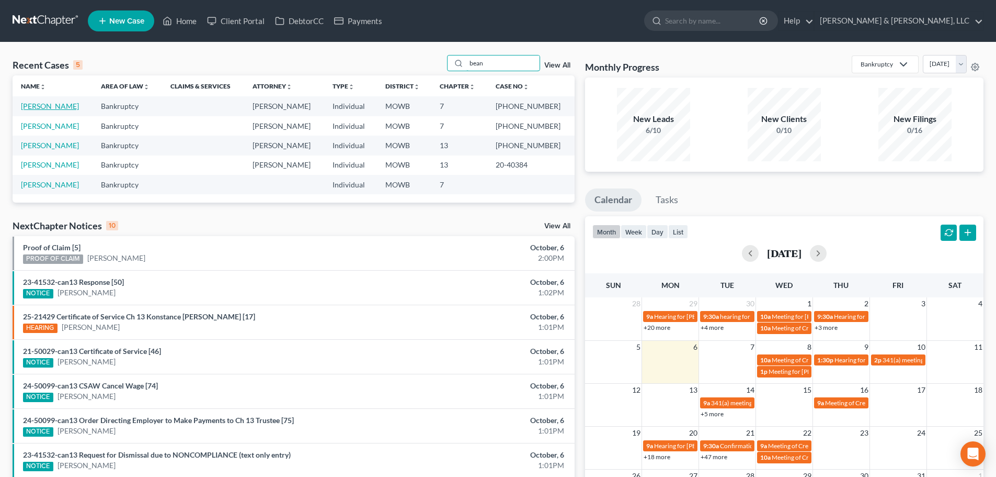
type input "bean"
click at [29, 108] on link "[PERSON_NAME]" at bounding box center [50, 105] width 58 height 9
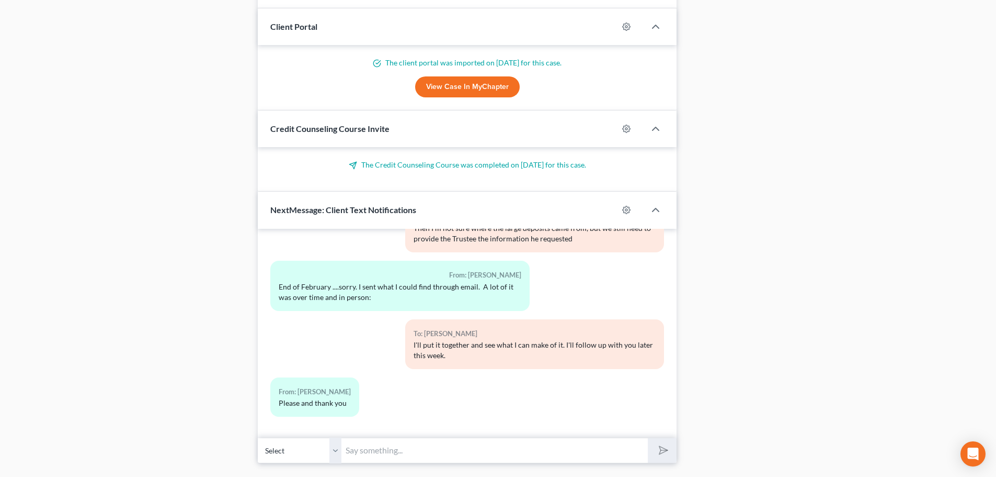
scroll to position [1079, 0]
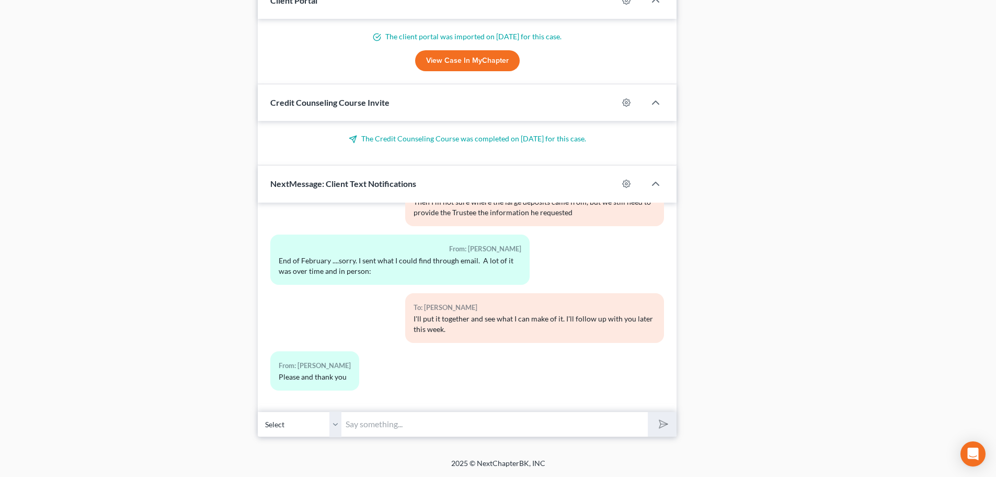
drag, startPoint x: 429, startPoint y: 432, endPoint x: 432, endPoint y: 426, distance: 6.6
click at [429, 430] on input "text" at bounding box center [495, 424] width 307 height 26
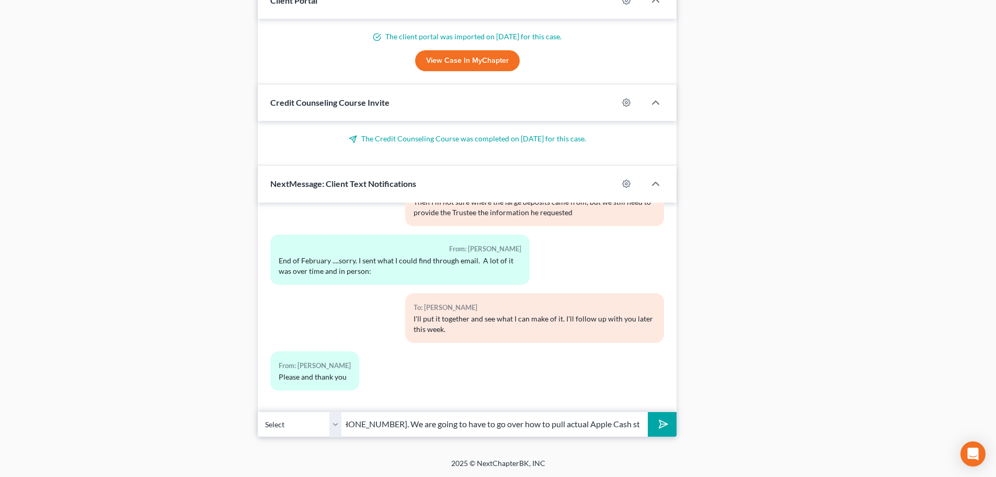
scroll to position [0, 214]
type input "Kalea - This is David Dean. Please give me a call at 913-495-9998. We are going…"
click at [648, 412] on button "submit" at bounding box center [662, 424] width 29 height 25
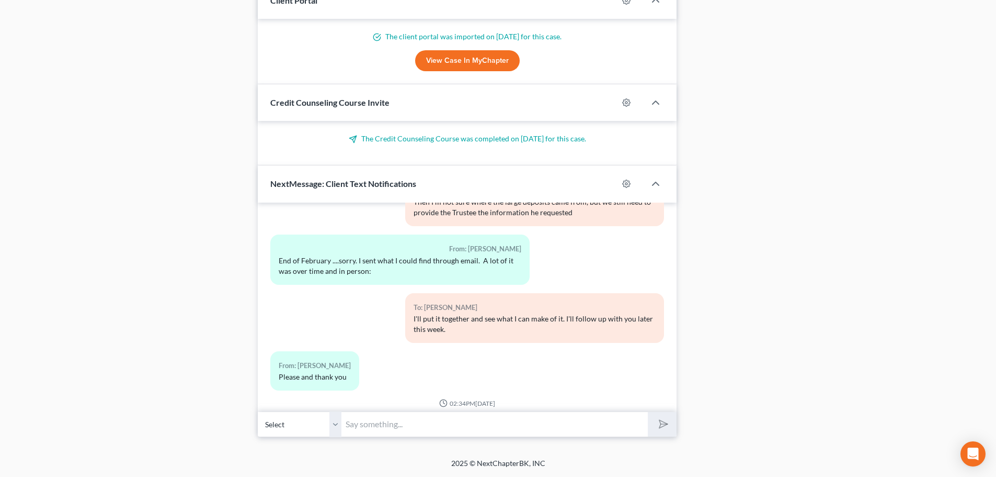
scroll to position [3906, 0]
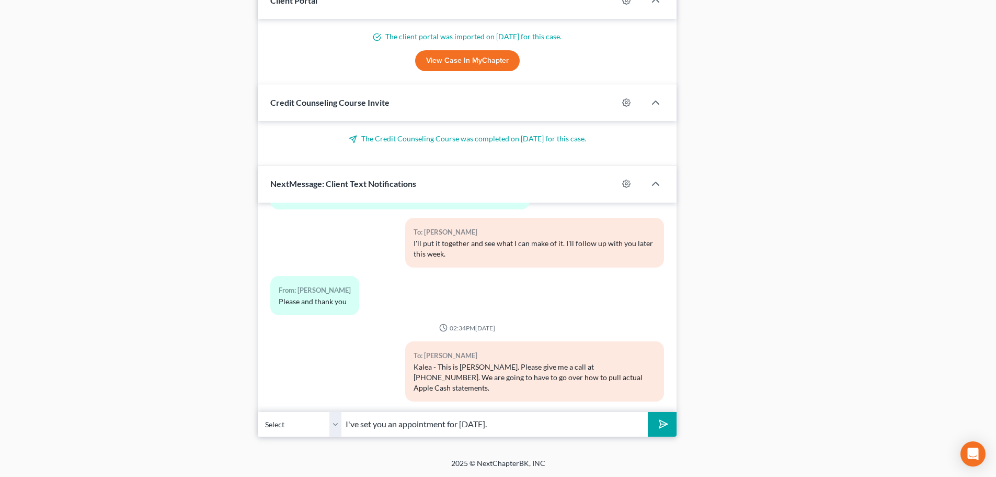
click at [396, 425] on input "I've set you an appointment for Wednesday." at bounding box center [495, 424] width 307 height 26
click at [548, 423] on input "I've set you a Zoom appointment for Wednesday." at bounding box center [495, 424] width 307 height 26
drag, startPoint x: 410, startPoint y: 419, endPoint x: 321, endPoint y: 410, distance: 89.0
click at [321, 410] on div "02:08PM, 10/02/2023 To: +1 (816) 466-0244 ddean@pattondean.com To: +1 (816) 466…" at bounding box center [467, 319] width 419 height 234
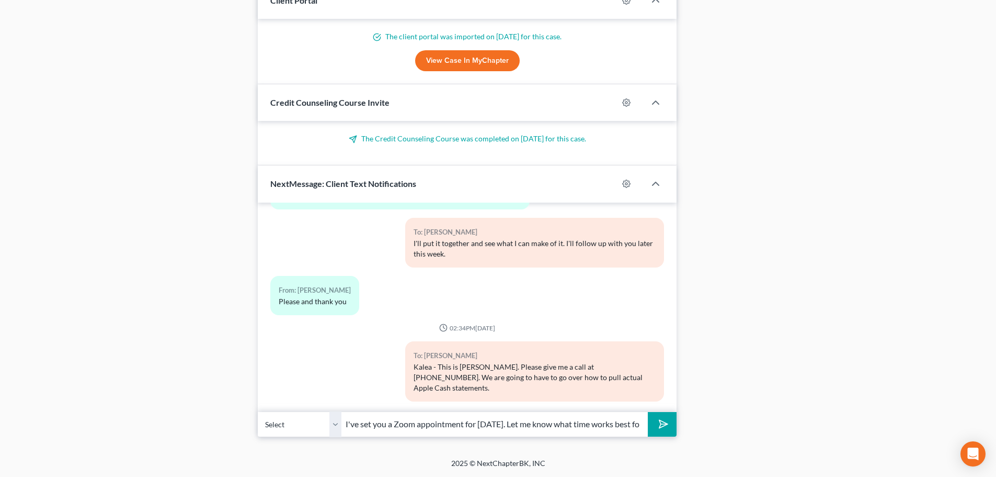
click at [372, 418] on input "I've set you a Zoom appointment for Wednesday. Let me know what time works best…" at bounding box center [495, 424] width 307 height 26
drag, startPoint x: 387, startPoint y: 425, endPoint x: 360, endPoint y: 421, distance: 26.4
click at [360, 421] on input "I've set you a Zoom appointment for Wednesday. Let me know what time works best…" at bounding box center [495, 424] width 307 height 26
type input "I've arranged a Zoom appointment for Wednesday. Let me know what time works bes…"
click at [668, 423] on icon "submit" at bounding box center [661, 423] width 15 height 15
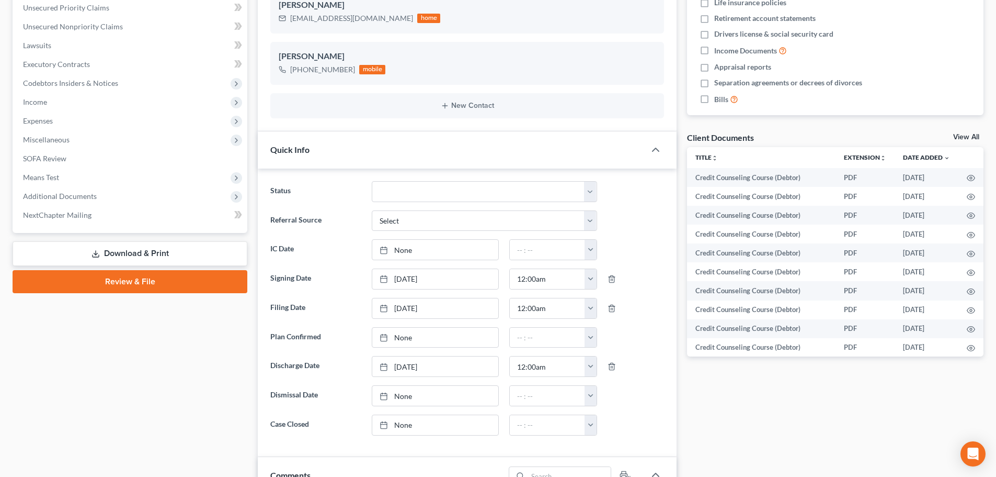
scroll to position [242, 0]
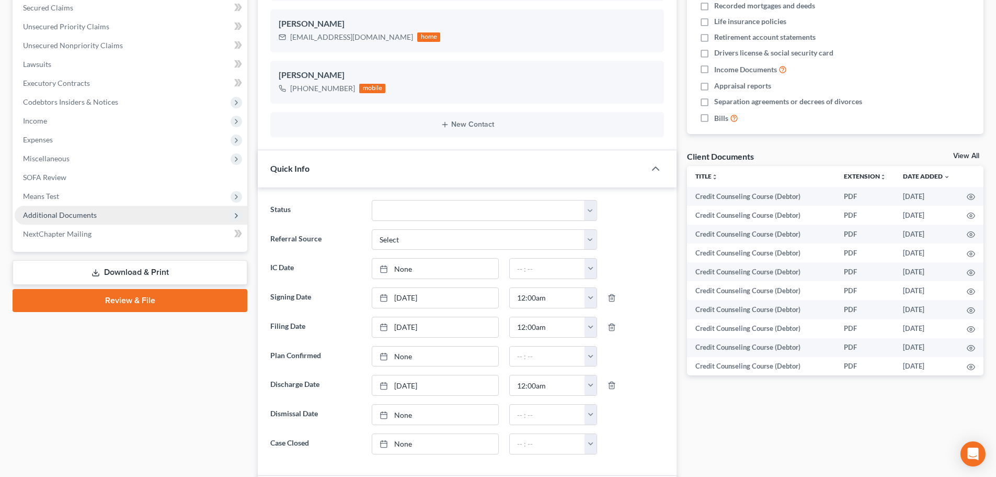
click at [78, 216] on span "Additional Documents" at bounding box center [60, 214] width 74 height 9
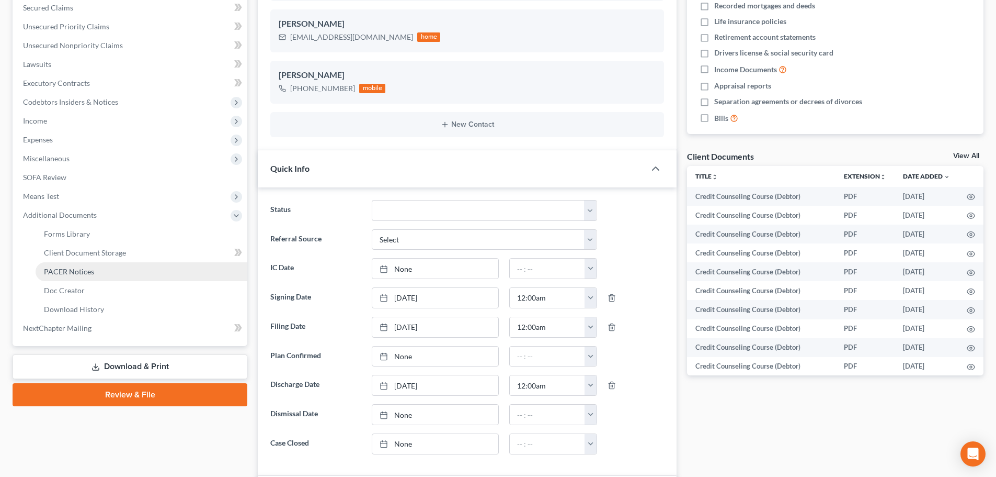
click at [84, 272] on span "PACER Notices" at bounding box center [69, 271] width 50 height 9
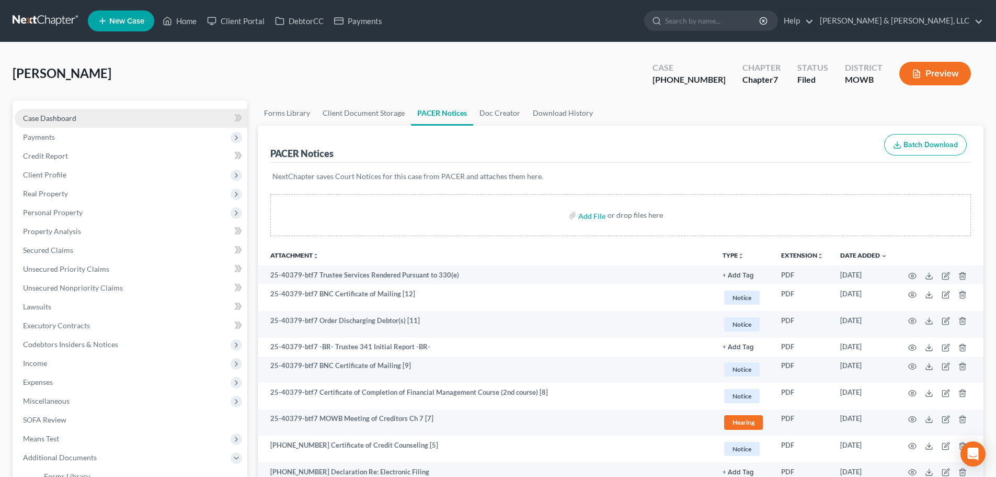
click at [41, 115] on span "Case Dashboard" at bounding box center [49, 118] width 53 height 9
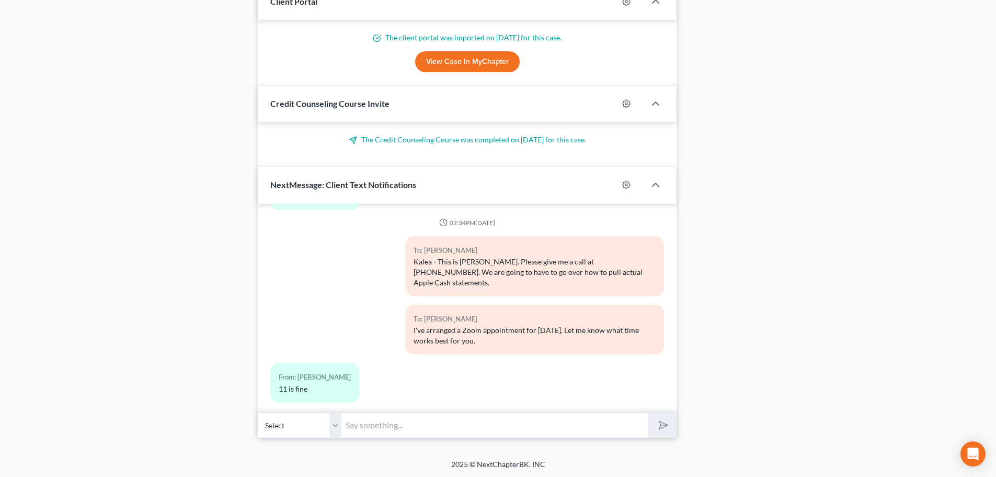
scroll to position [1079, 0]
click at [410, 423] on input "text" at bounding box center [495, 424] width 307 height 26
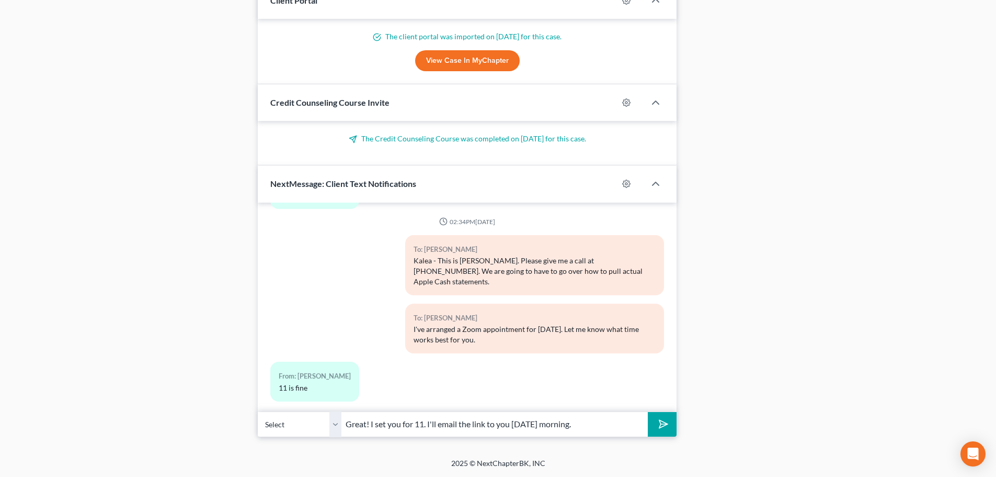
type input "Great! I set you for 11. I'll email the link to you on Wednesday morning."
click at [670, 430] on button "submit" at bounding box center [662, 424] width 29 height 25
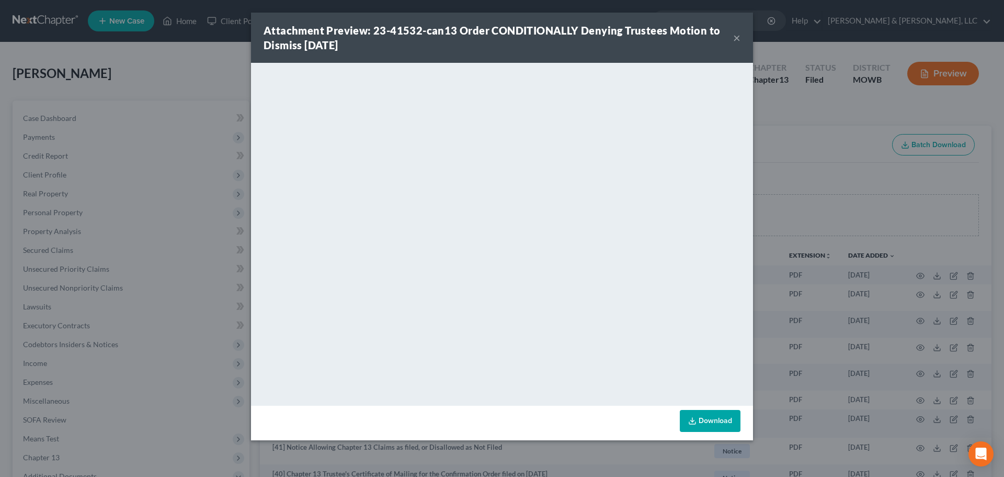
click at [736, 36] on button "×" at bounding box center [736, 37] width 7 height 13
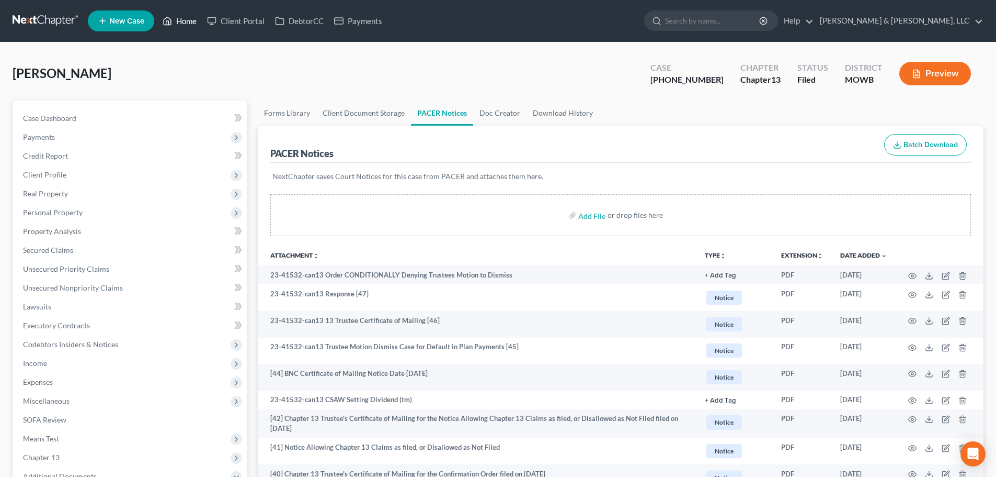
click at [184, 24] on link "Home" at bounding box center [179, 21] width 44 height 19
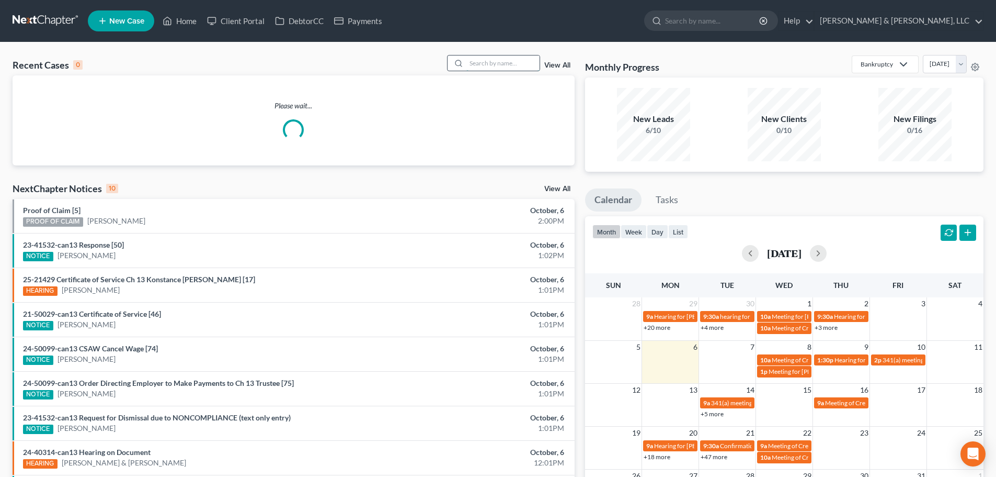
click at [481, 69] on input "search" at bounding box center [503, 62] width 73 height 15
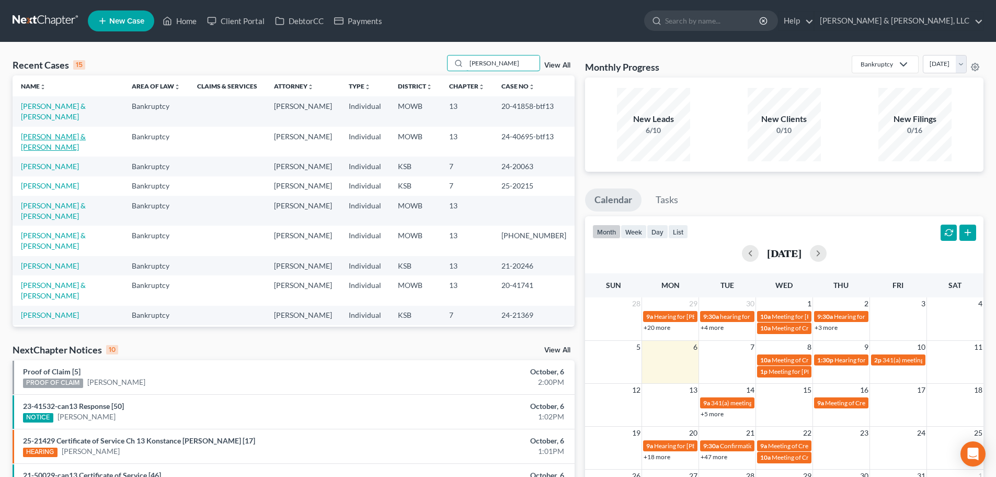
type input "[PERSON_NAME]"
click at [42, 132] on link "[PERSON_NAME] & [PERSON_NAME]" at bounding box center [53, 141] width 65 height 19
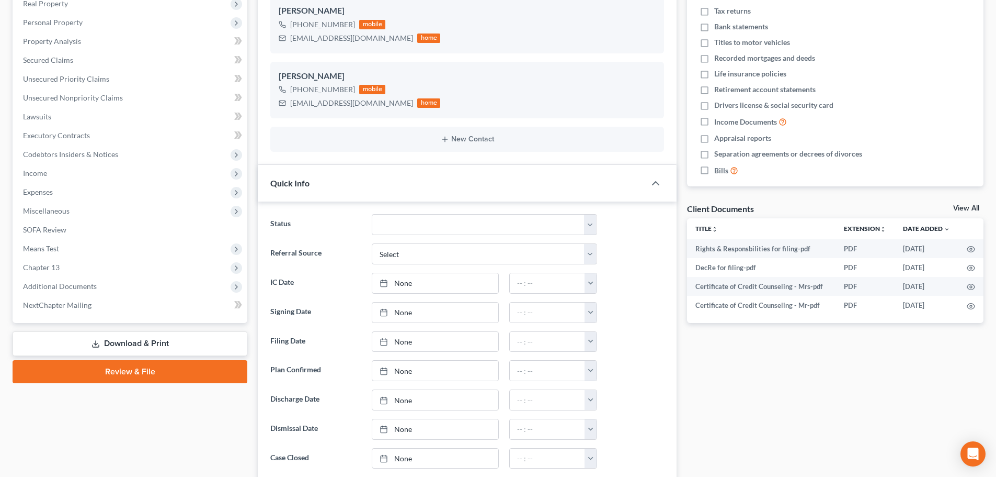
scroll to position [199, 0]
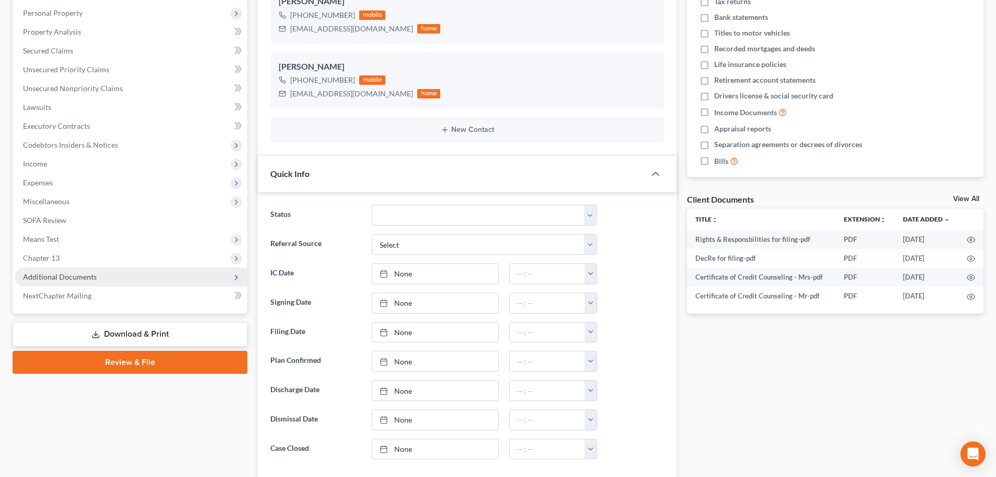
click at [74, 277] on span "Additional Documents" at bounding box center [60, 276] width 74 height 9
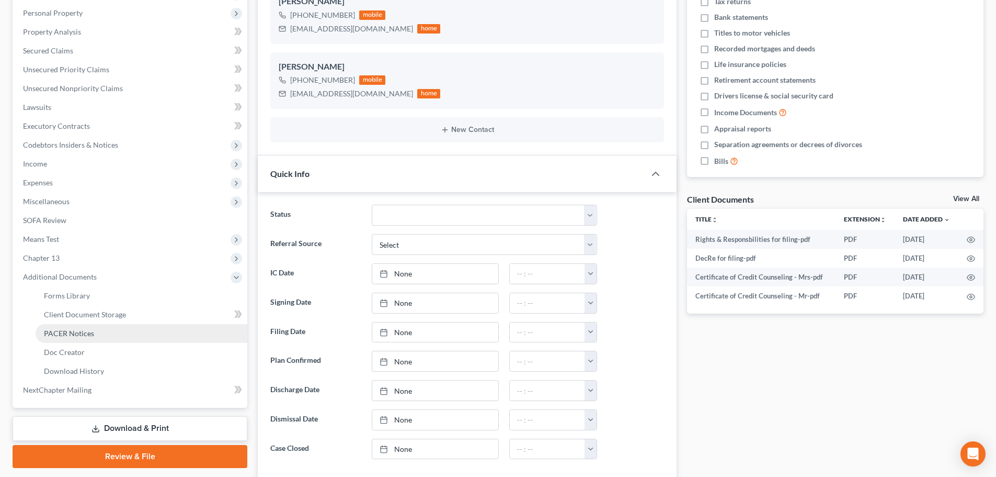
click at [80, 331] on span "PACER Notices" at bounding box center [69, 332] width 50 height 9
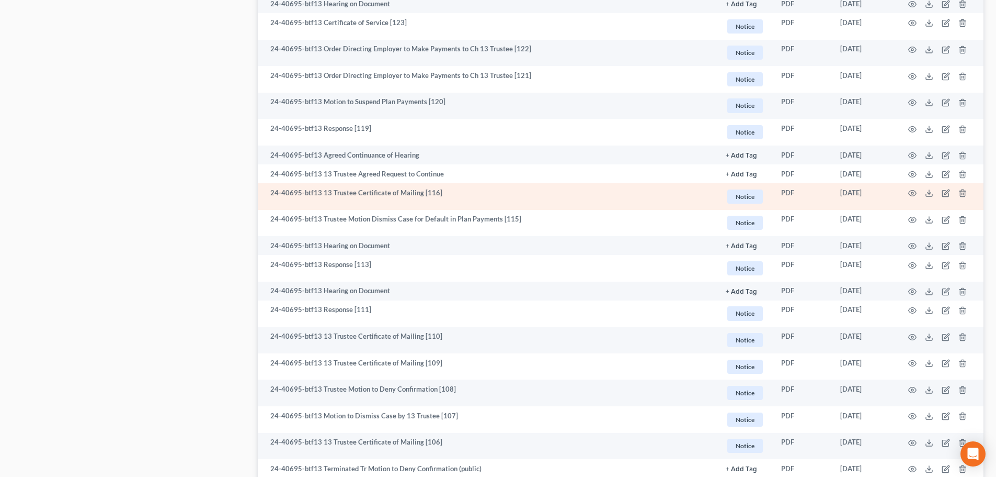
scroll to position [680, 0]
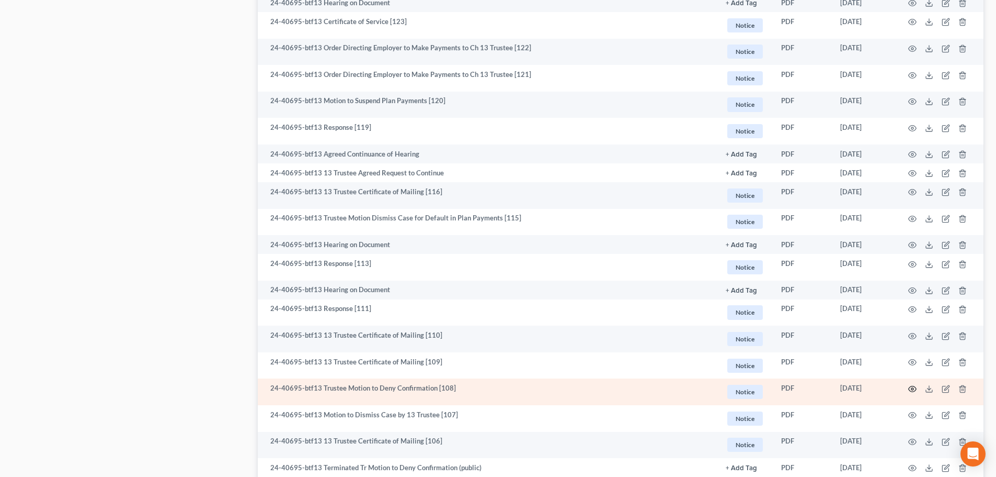
click at [914, 388] on circle "button" at bounding box center [913, 389] width 2 height 2
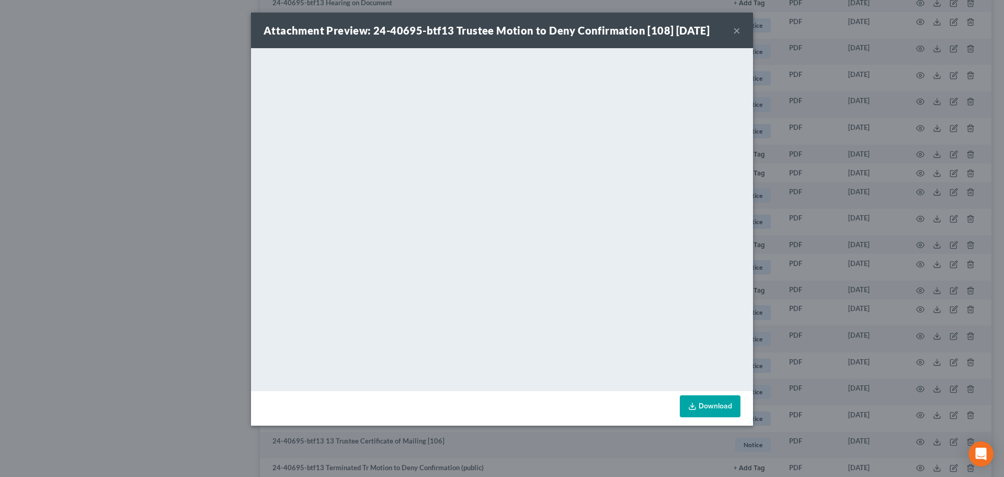
click at [736, 32] on button "×" at bounding box center [736, 30] width 7 height 13
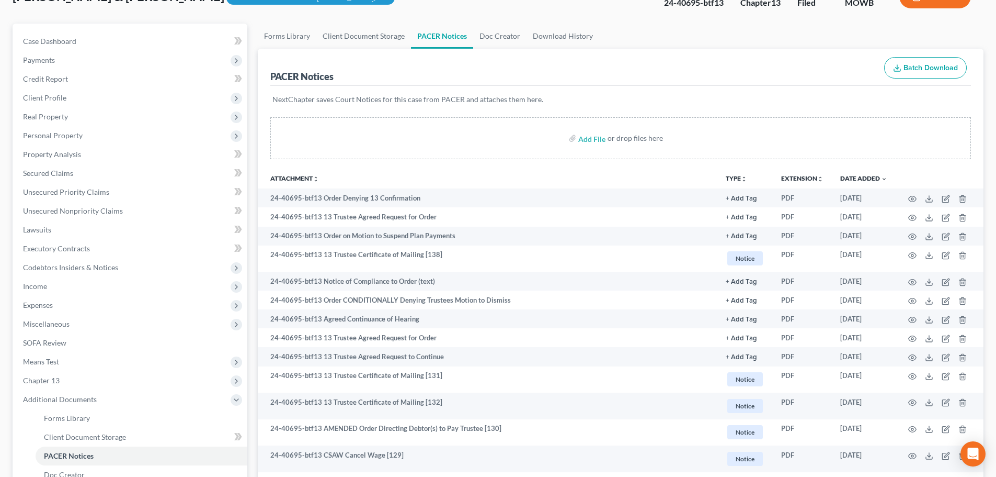
scroll to position [0, 0]
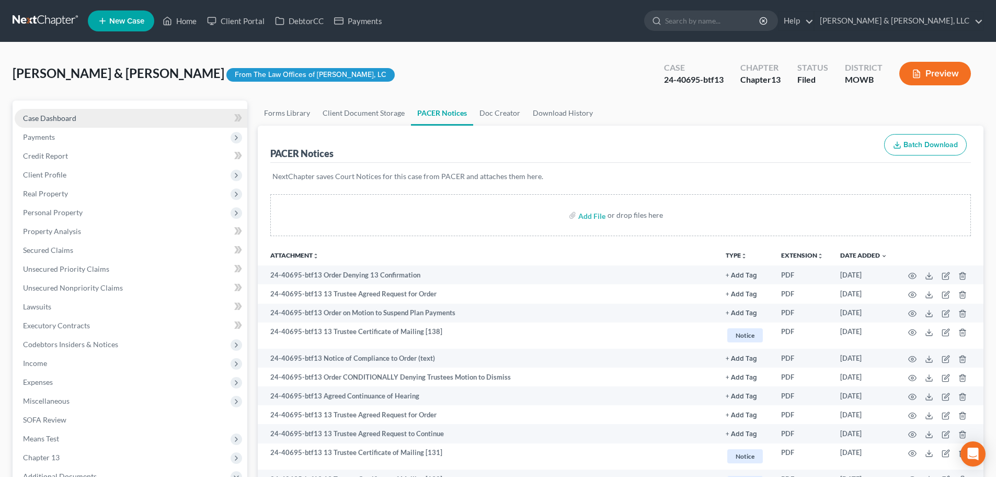
click at [42, 112] on link "Case Dashboard" at bounding box center [131, 118] width 233 height 19
select select "6"
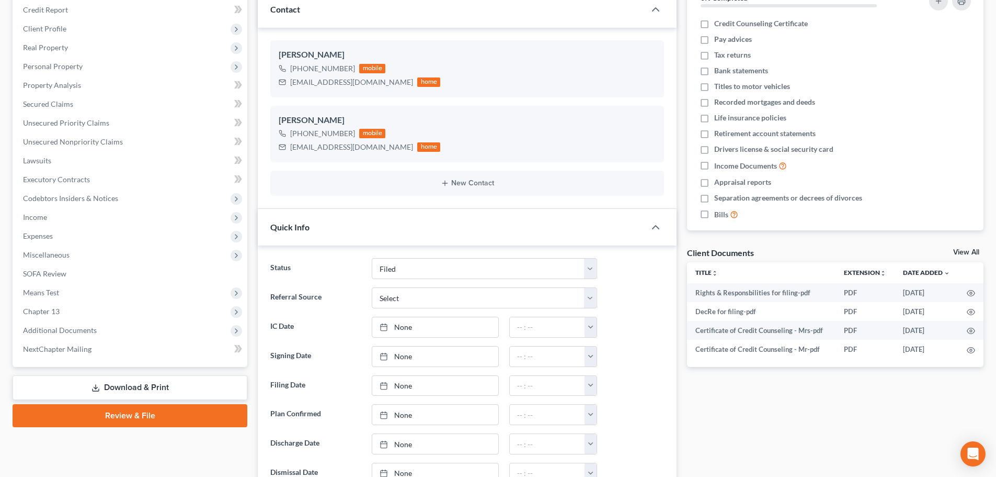
scroll to position [262, 0]
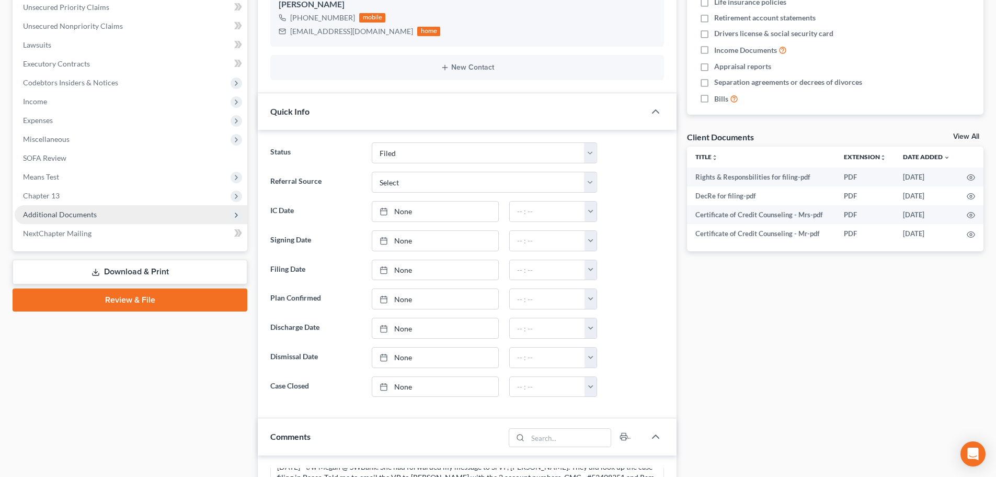
click at [59, 214] on span "Additional Documents" at bounding box center [60, 214] width 74 height 9
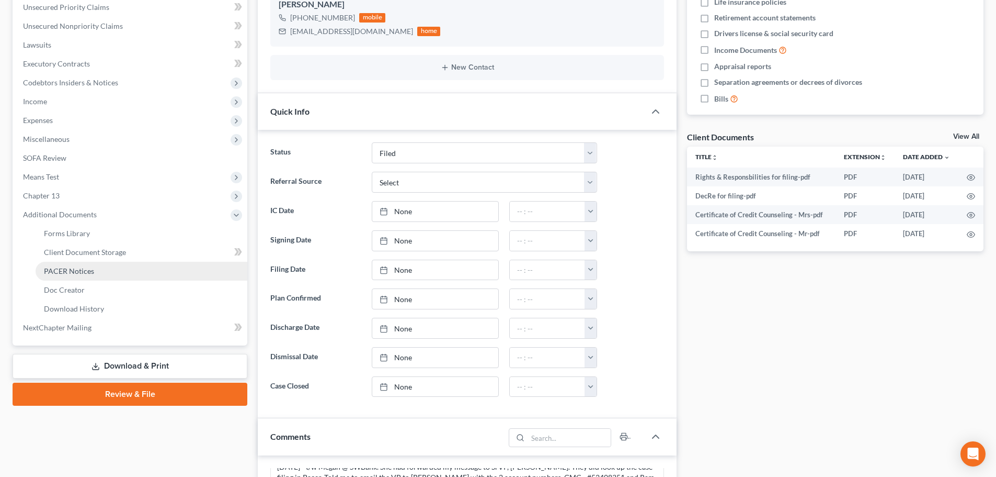
click at [78, 269] on span "PACER Notices" at bounding box center [69, 270] width 50 height 9
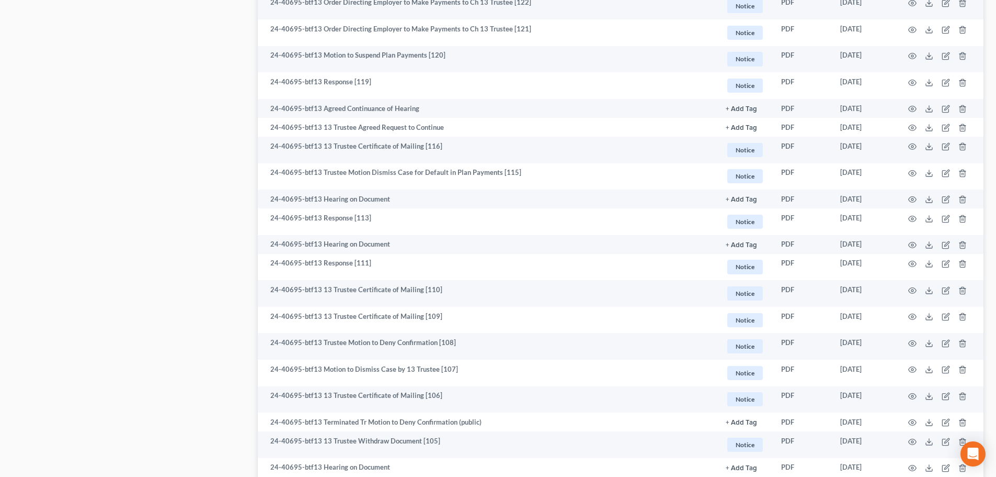
scroll to position [732, 0]
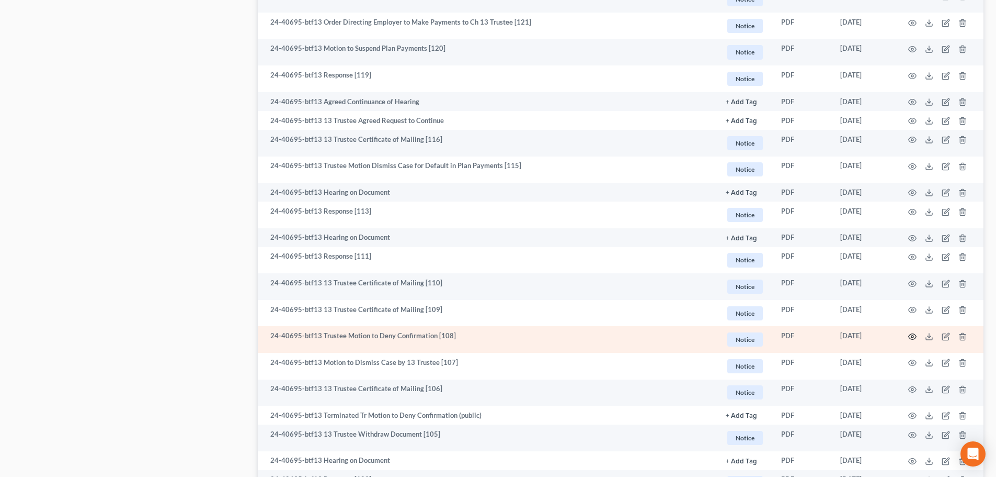
click at [912, 335] on icon "button" at bounding box center [913, 336] width 8 height 8
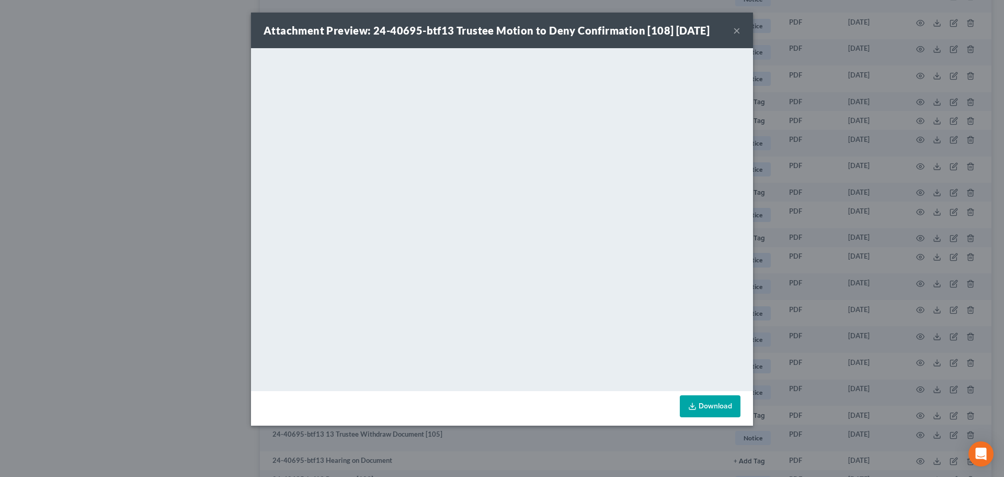
click at [737, 34] on button "×" at bounding box center [736, 30] width 7 height 13
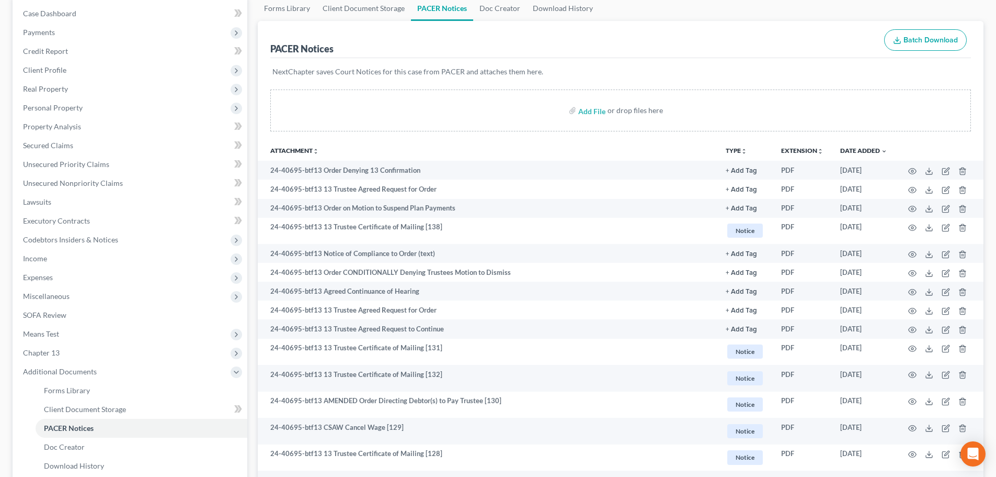
scroll to position [0, 0]
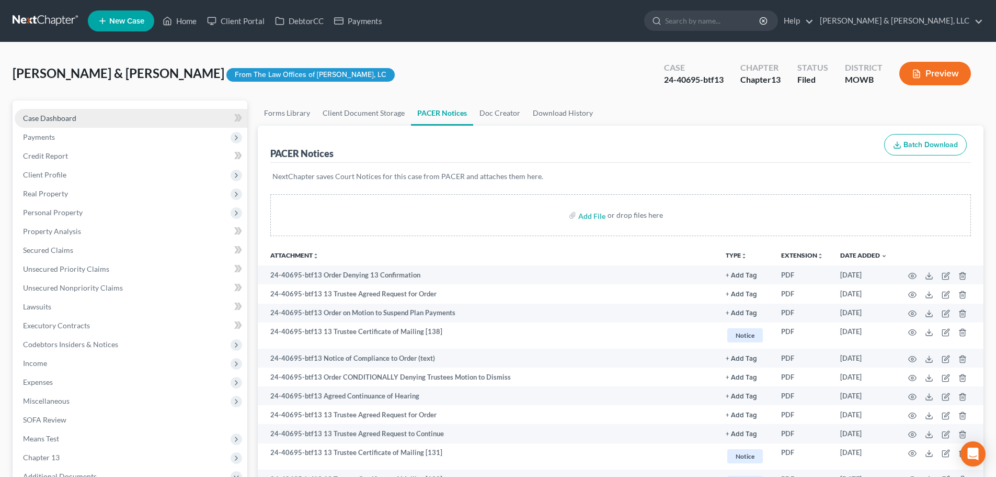
click at [63, 112] on link "Case Dashboard" at bounding box center [131, 118] width 233 height 19
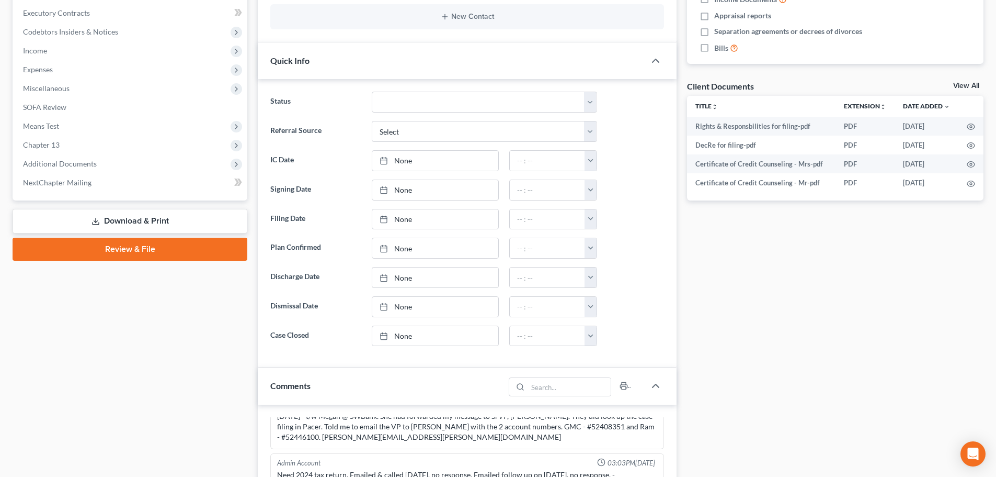
scroll to position [314, 0]
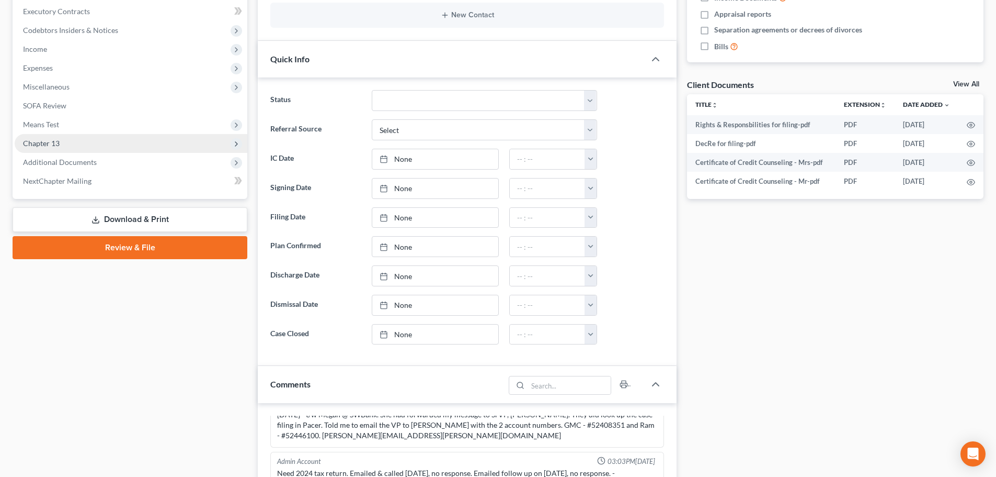
click at [39, 142] on span "Chapter 13" at bounding box center [41, 143] width 37 height 9
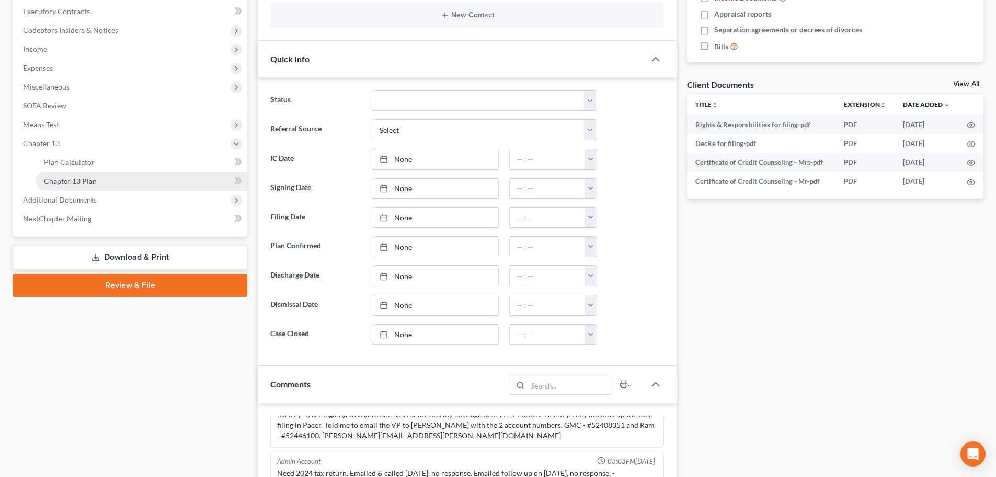
click at [81, 183] on span "Chapter 13 Plan" at bounding box center [70, 180] width 53 height 9
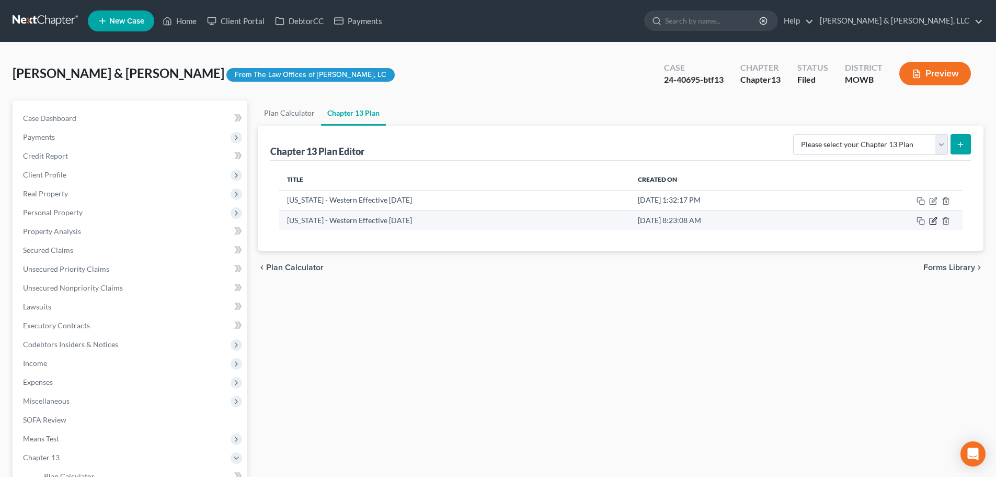
click at [932, 223] on icon "button" at bounding box center [933, 221] width 8 height 8
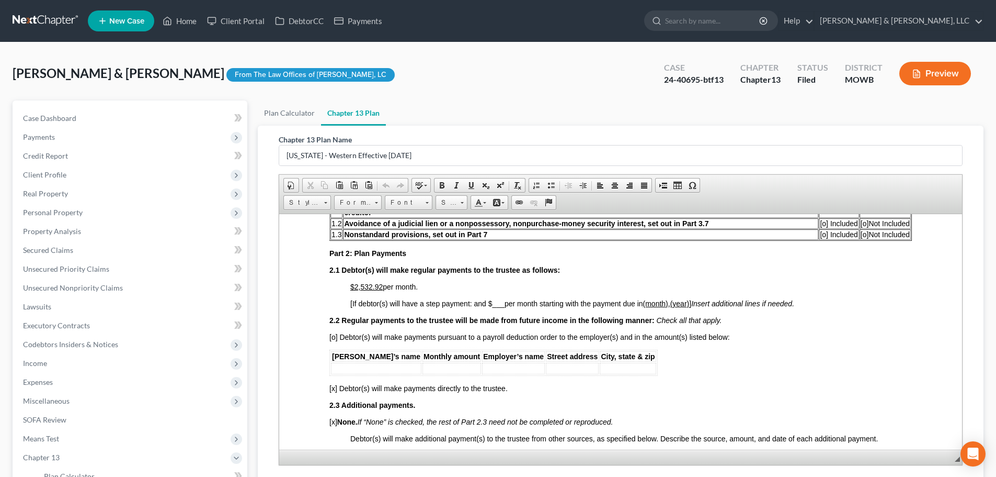
scroll to position [471, 0]
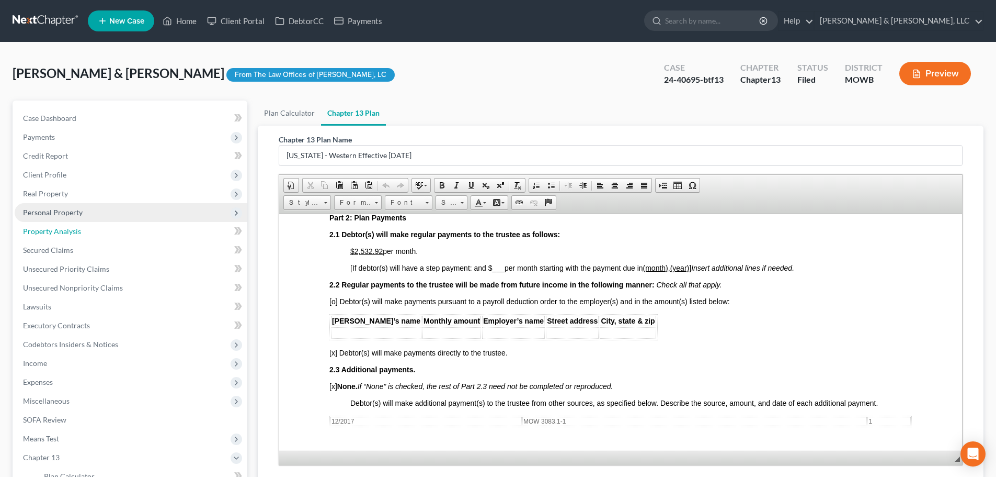
drag, startPoint x: 51, startPoint y: 234, endPoint x: 115, endPoint y: 212, distance: 67.3
click at [51, 234] on span "Property Analysis" at bounding box center [52, 230] width 58 height 9
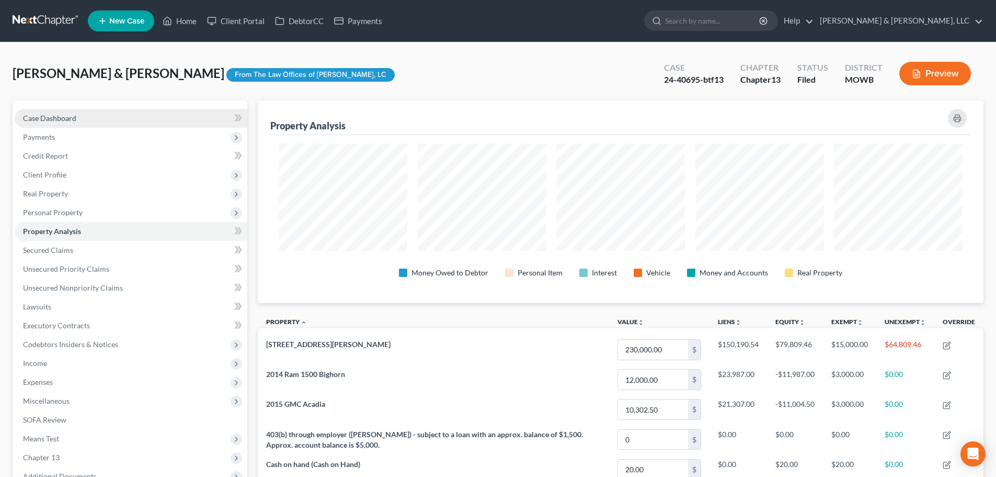
click at [67, 112] on link "Case Dashboard" at bounding box center [131, 118] width 233 height 19
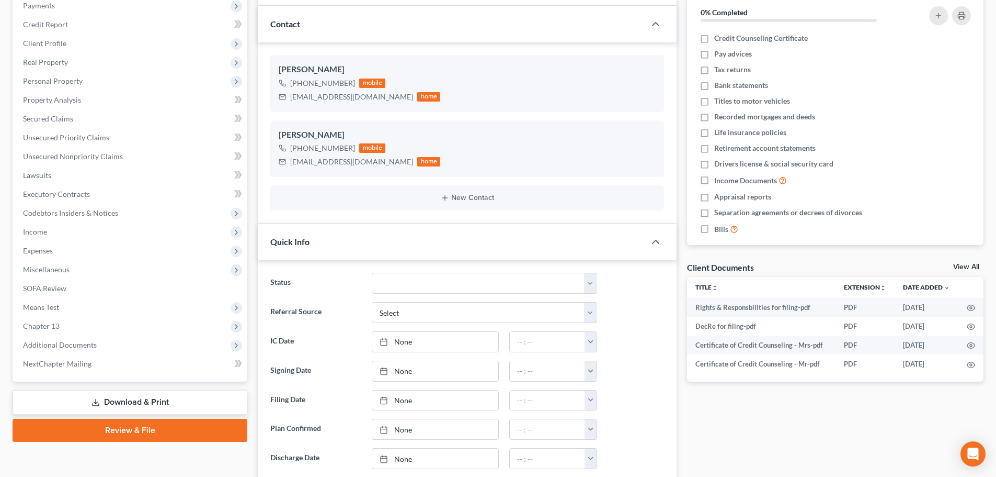
scroll to position [209, 0]
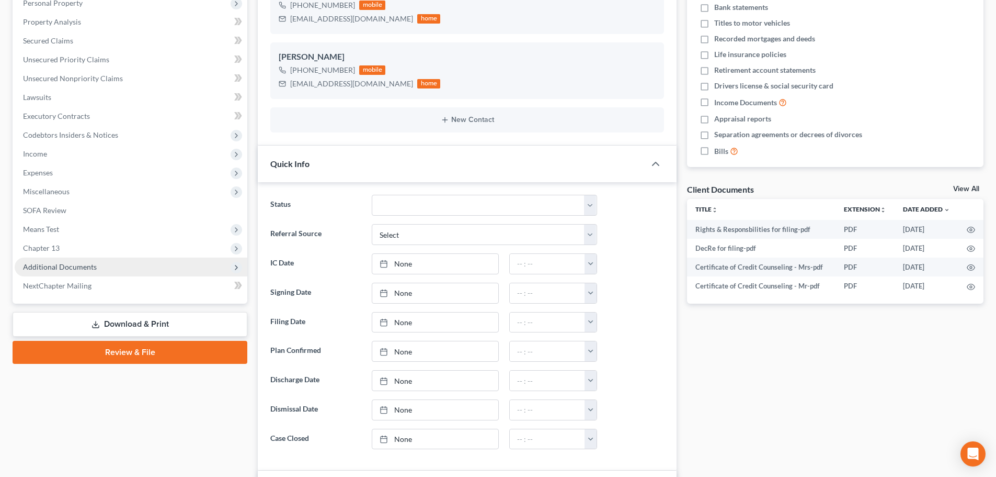
click at [77, 261] on span "Additional Documents" at bounding box center [131, 266] width 233 height 19
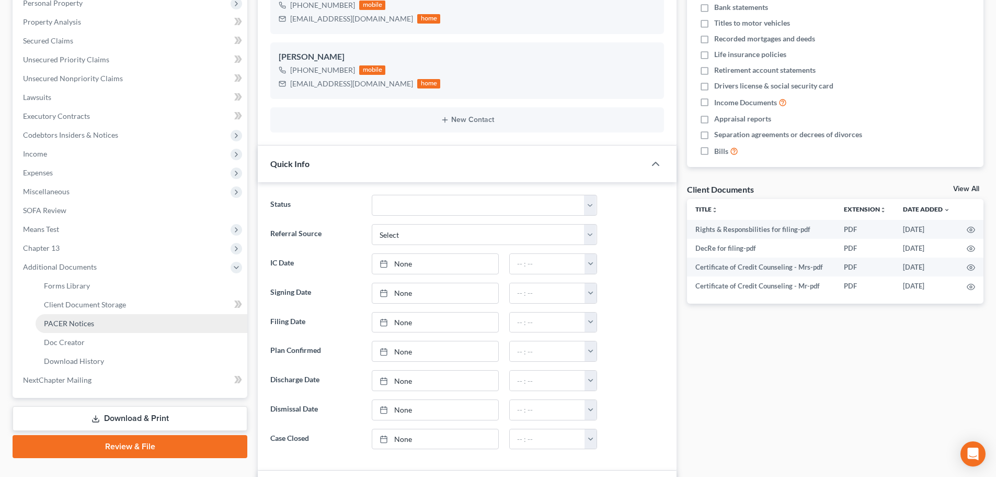
click at [77, 317] on link "PACER Notices" at bounding box center [142, 323] width 212 height 19
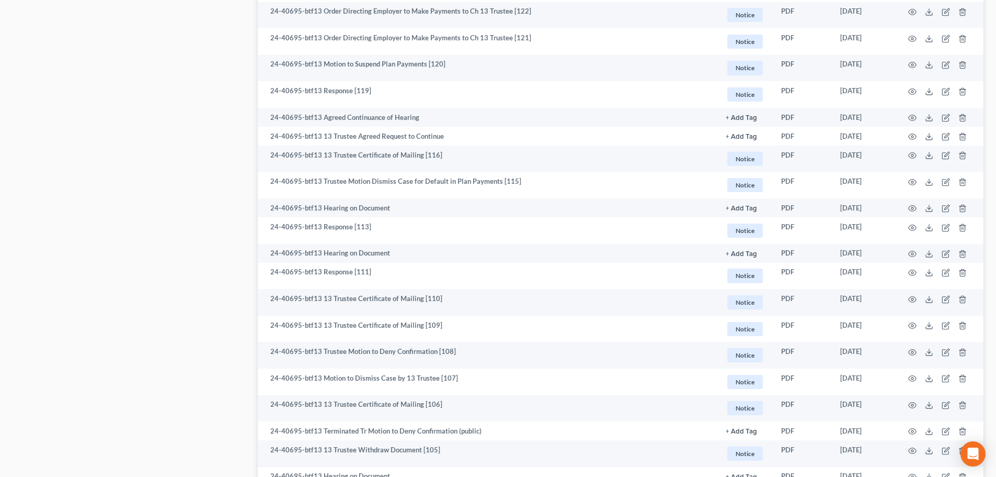
scroll to position [732, 0]
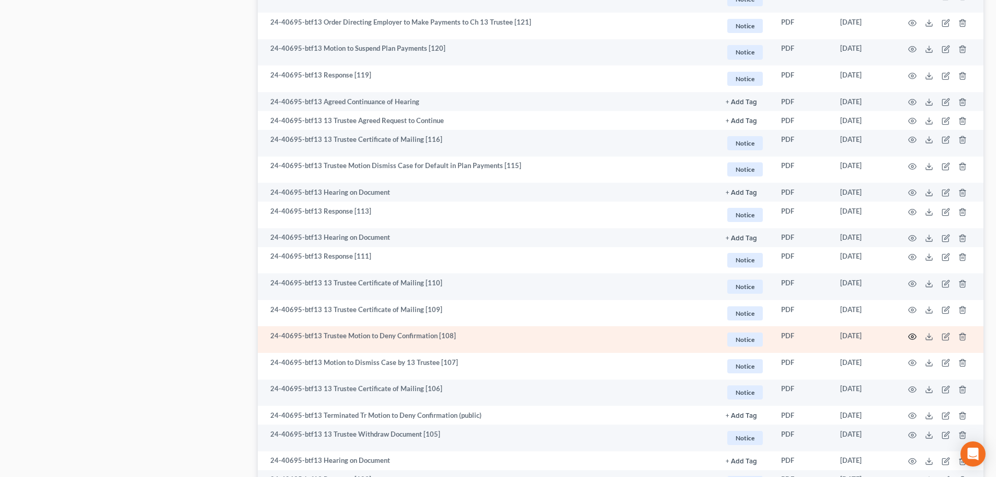
click at [914, 333] on icon "button" at bounding box center [913, 336] width 8 height 8
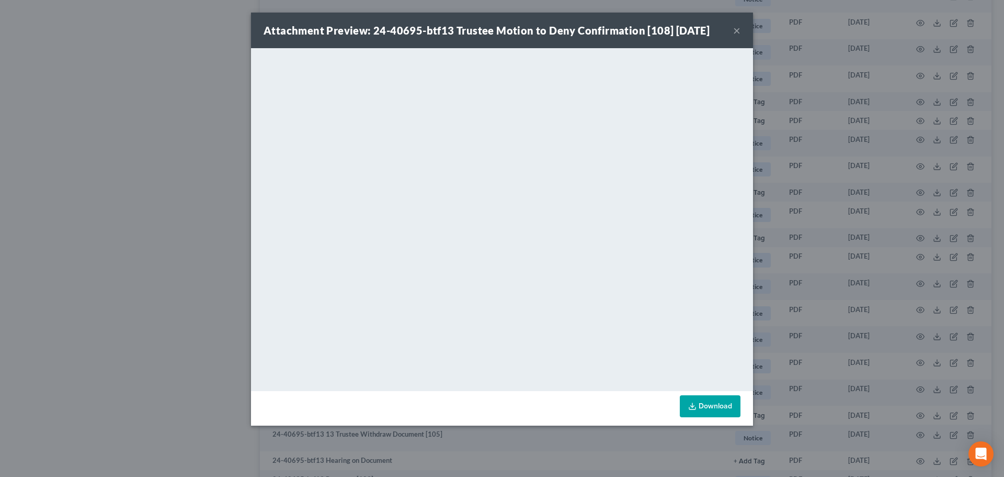
click at [738, 30] on button "×" at bounding box center [736, 30] width 7 height 13
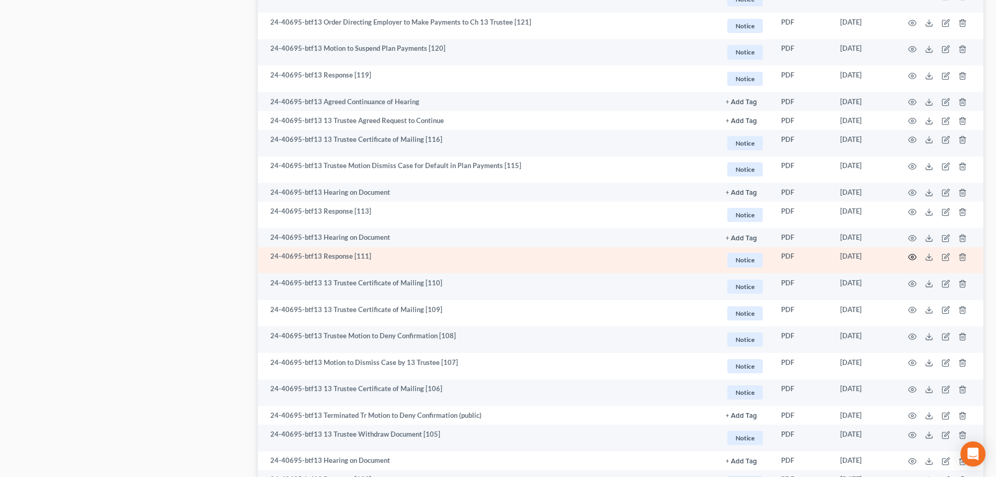
click at [912, 255] on icon "button" at bounding box center [913, 257] width 8 height 8
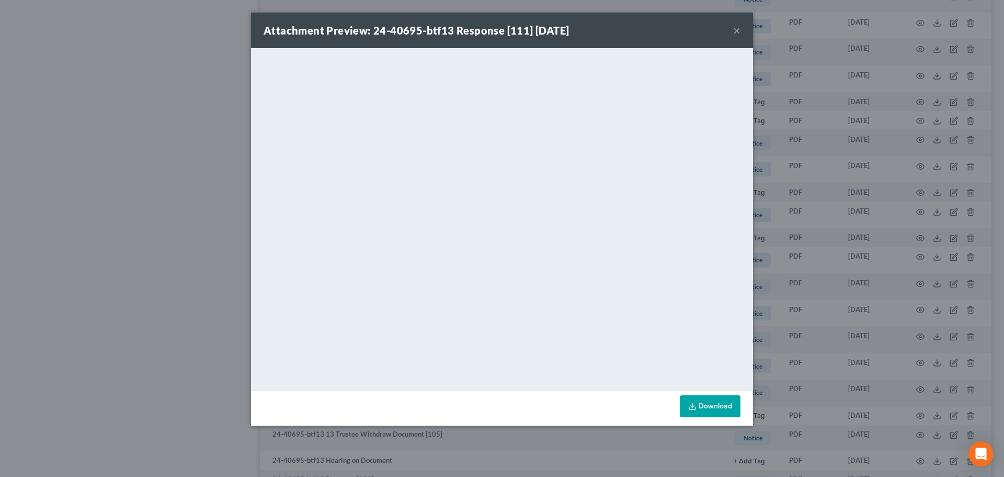
drag, startPoint x: 735, startPoint y: 38, endPoint x: 737, endPoint y: 30, distance: 7.6
click at [735, 37] on div "Attachment Preview: 24-40695-btf13 Response [111] [DATE] ×" at bounding box center [502, 31] width 502 height 36
click at [738, 28] on button "×" at bounding box center [736, 30] width 7 height 13
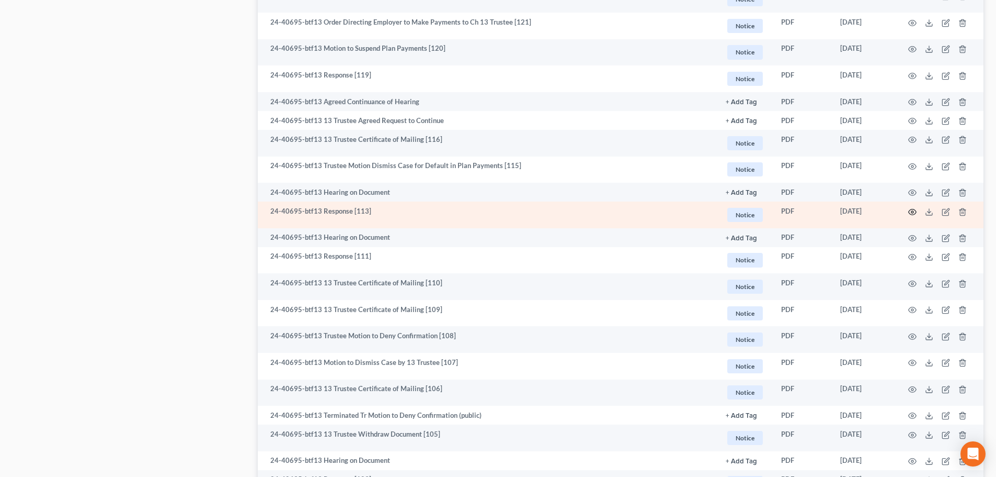
click at [913, 212] on icon "button" at bounding box center [913, 212] width 8 height 8
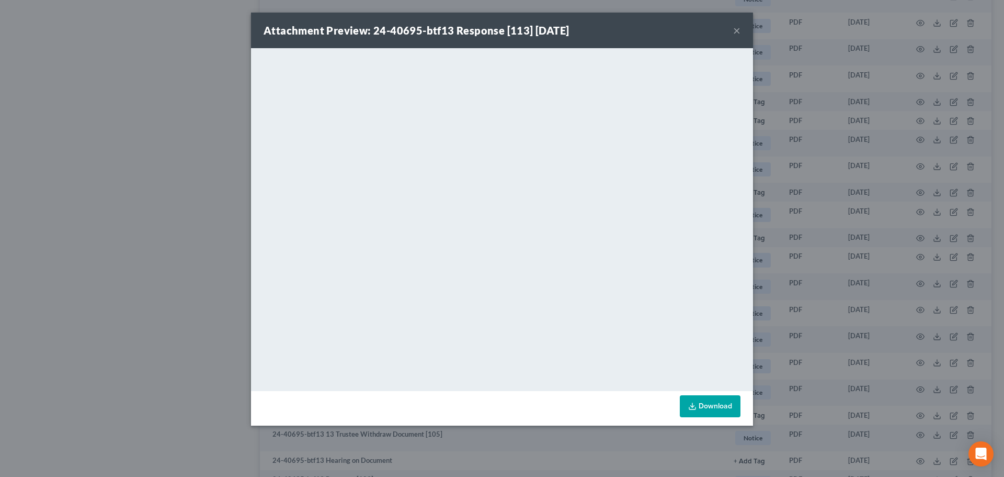
click at [735, 29] on button "×" at bounding box center [736, 30] width 7 height 13
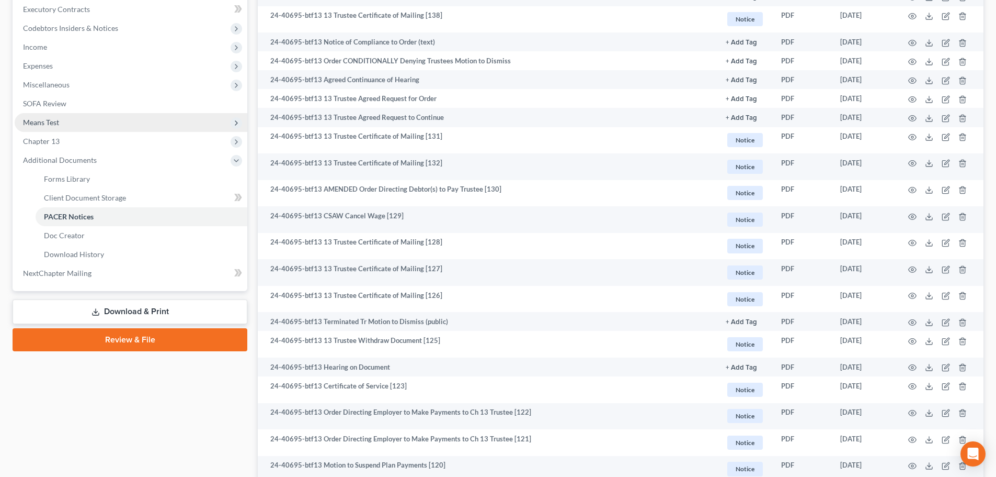
scroll to position [314, 0]
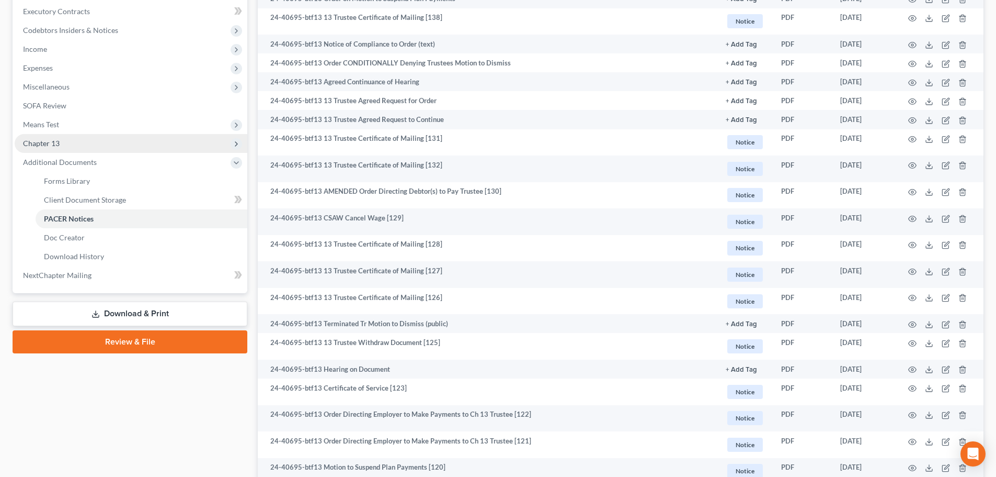
click at [37, 140] on span "Chapter 13" at bounding box center [41, 143] width 37 height 9
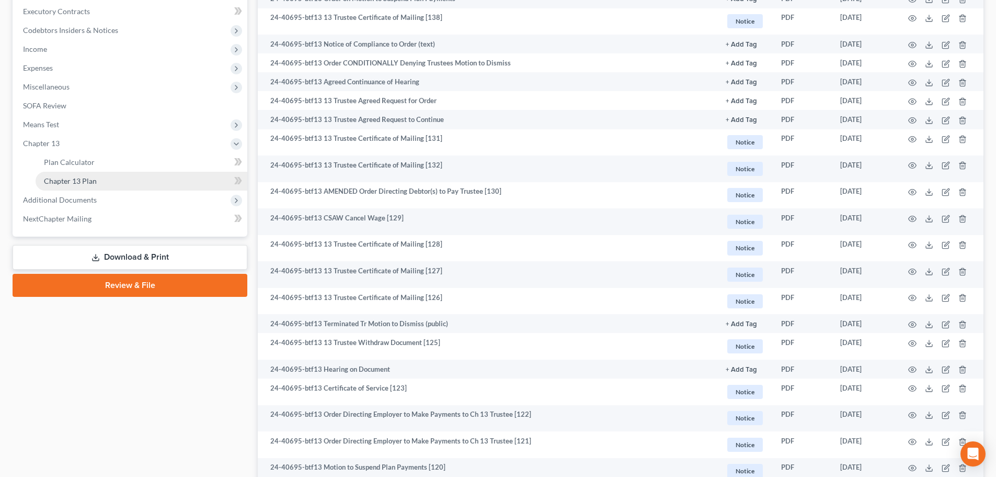
click at [91, 179] on span "Chapter 13 Plan" at bounding box center [70, 180] width 53 height 9
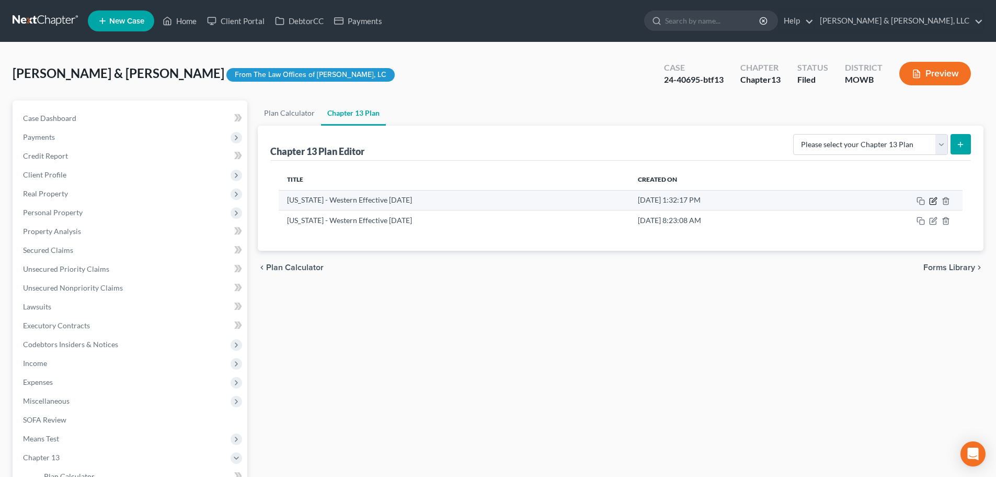
click at [932, 197] on icon "button" at bounding box center [933, 201] width 8 height 8
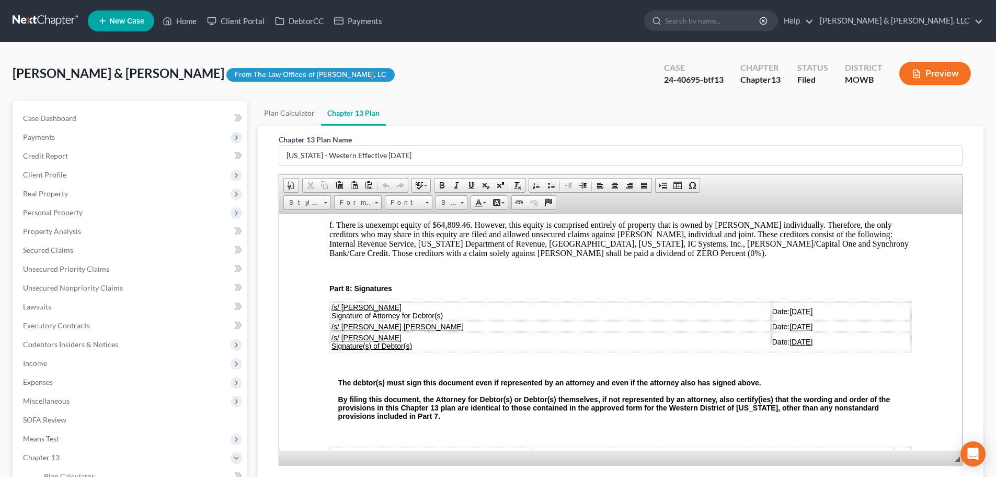
scroll to position [3034, 0]
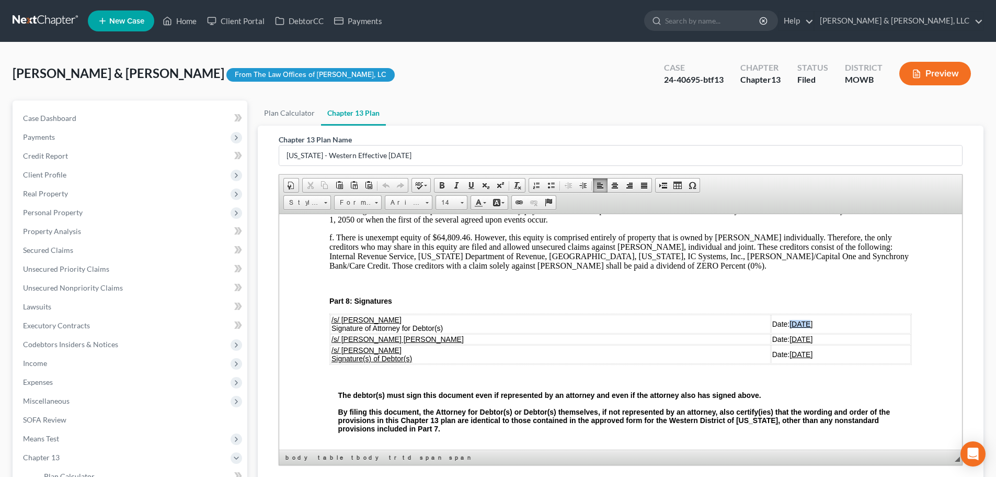
drag, startPoint x: 746, startPoint y: 297, endPoint x: 730, endPoint y: 298, distance: 16.7
click at [790, 319] on u "[DATE]" at bounding box center [801, 323] width 23 height 8
drag, startPoint x: 746, startPoint y: 312, endPoint x: 731, endPoint y: 313, distance: 15.7
click at [790, 334] on u "[DATE]" at bounding box center [801, 338] width 23 height 8
click at [790, 349] on u "[DATE]" at bounding box center [801, 353] width 23 height 8
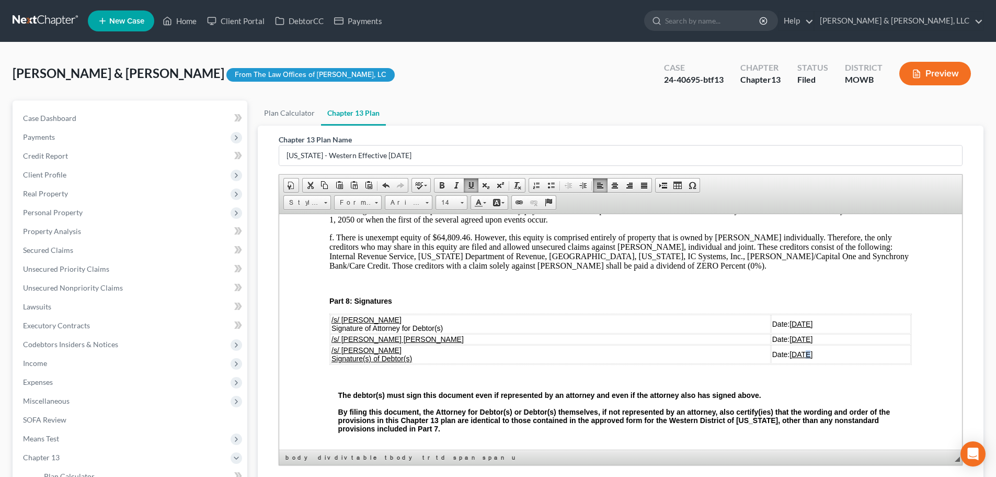
click at [790, 349] on u "[DATE]" at bounding box center [801, 353] width 23 height 8
click at [790, 334] on u "[DATE]" at bounding box center [801, 338] width 23 height 8
drag, startPoint x: 747, startPoint y: 327, endPoint x: 730, endPoint y: 328, distance: 16.7
click at [790, 349] on u "[DATE]" at bounding box center [801, 353] width 23 height 8
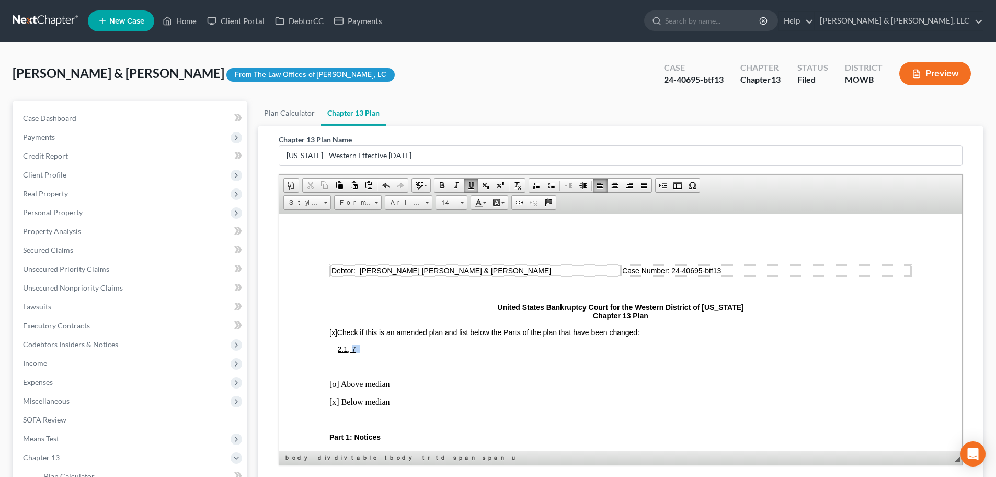
drag, startPoint x: 359, startPoint y: 346, endPoint x: 352, endPoint y: 346, distance: 6.8
click at [352, 346] on span "__ 2.1, 7 ____" at bounding box center [351, 348] width 43 height 8
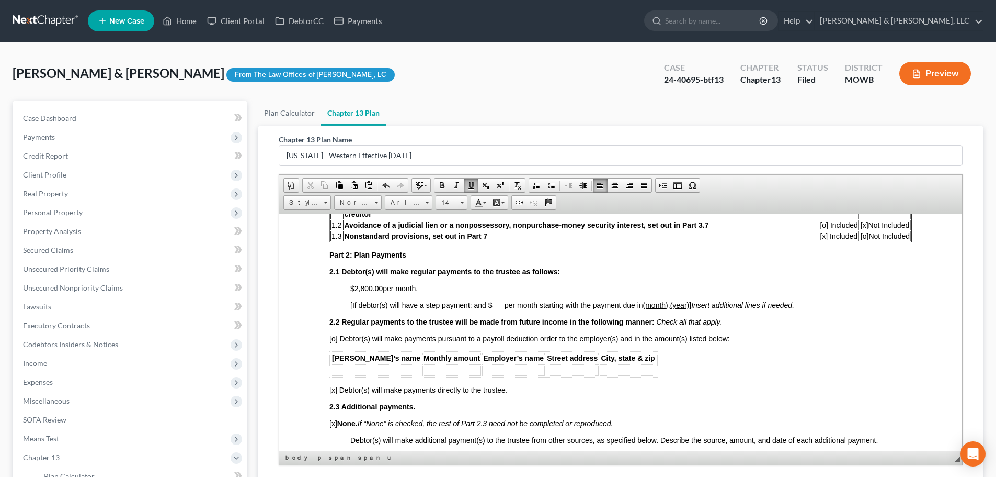
scroll to position [471, 0]
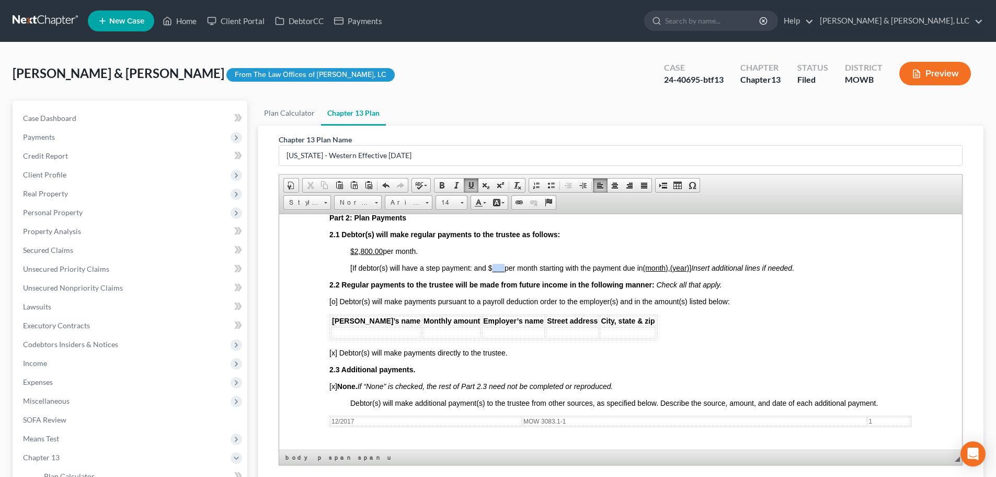
drag, startPoint x: 505, startPoint y: 268, endPoint x: 492, endPoint y: 266, distance: 12.7
click at [492, 266] on span "[If debtor(s) will have a step payment: and $ ___ per month starting with the p…" at bounding box center [572, 267] width 444 height 8
drag, startPoint x: 711, startPoint y: 267, endPoint x: 662, endPoint y: 264, distance: 49.2
click at [662, 264] on span "[If debtor(s) will have a step payment: and $ 3,200.00 per month starting with …" at bounding box center [580, 267] width 460 height 8
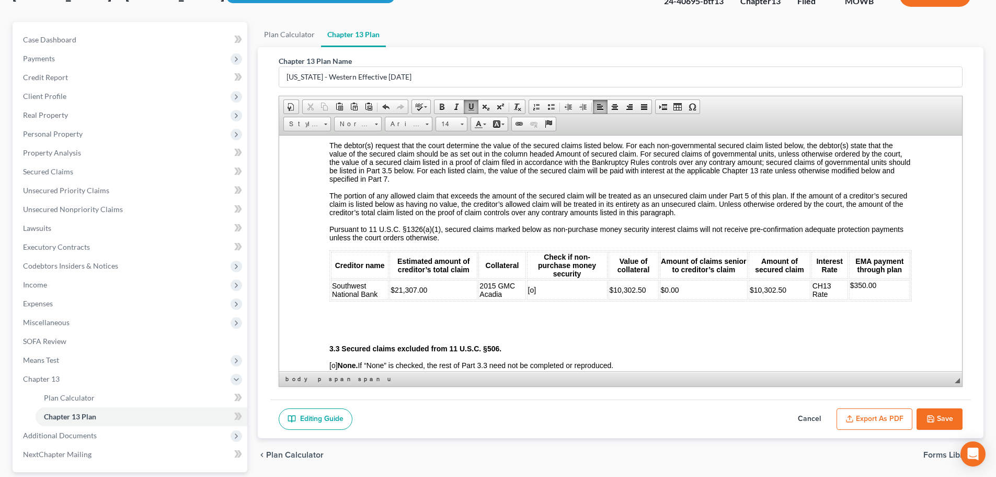
scroll to position [99, 0]
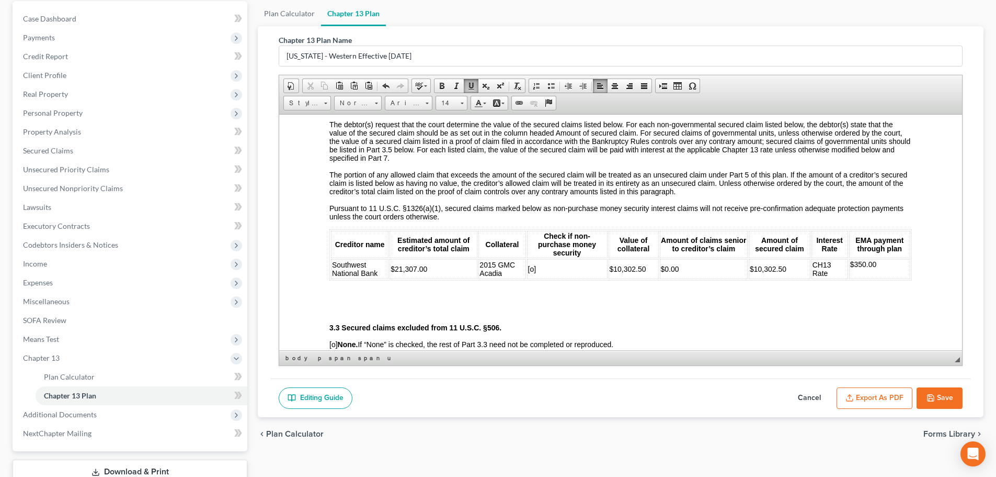
click at [875, 395] on button "Export as PDF" at bounding box center [875, 398] width 76 height 22
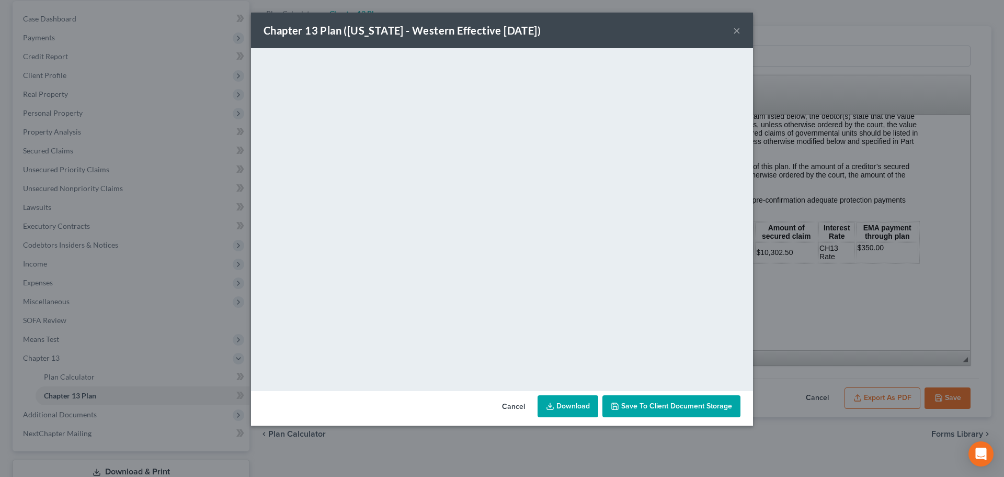
click at [575, 407] on link "Download" at bounding box center [568, 406] width 61 height 22
click at [736, 31] on button "×" at bounding box center [736, 30] width 7 height 13
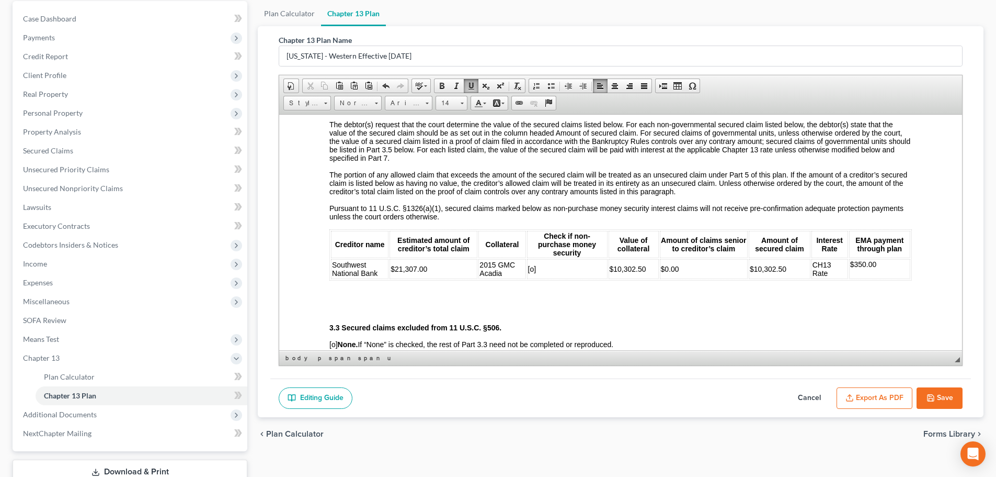
click at [947, 395] on button "Save" at bounding box center [940, 398] width 46 height 22
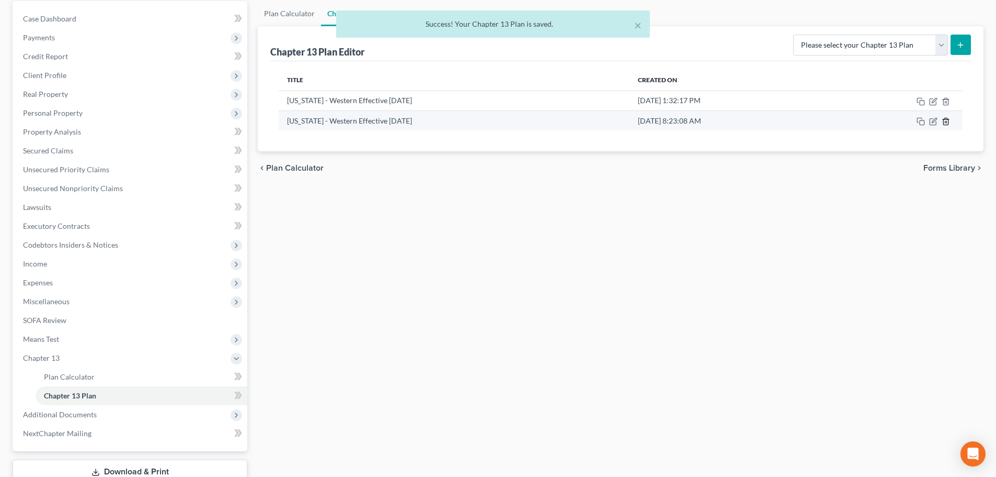
click at [945, 123] on icon "button" at bounding box center [946, 121] width 8 height 8
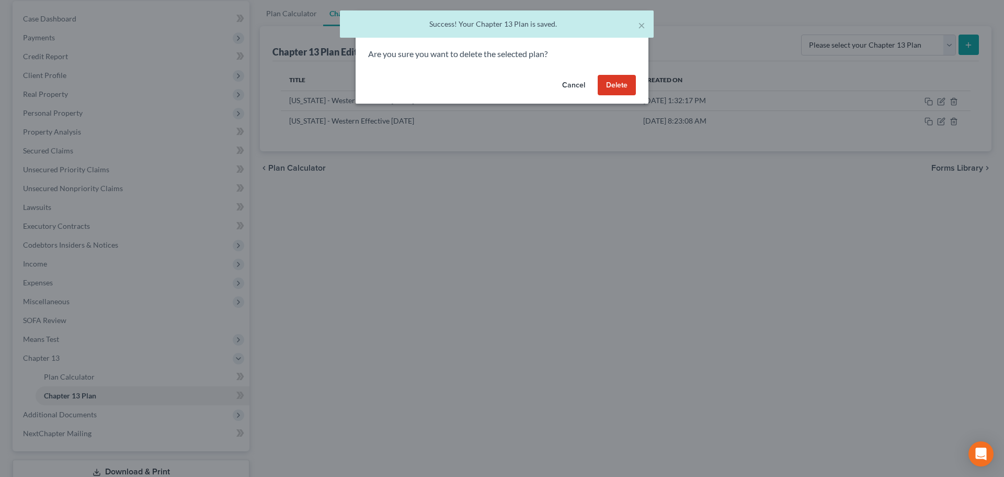
click at [620, 86] on button "Delete" at bounding box center [617, 85] width 38 height 21
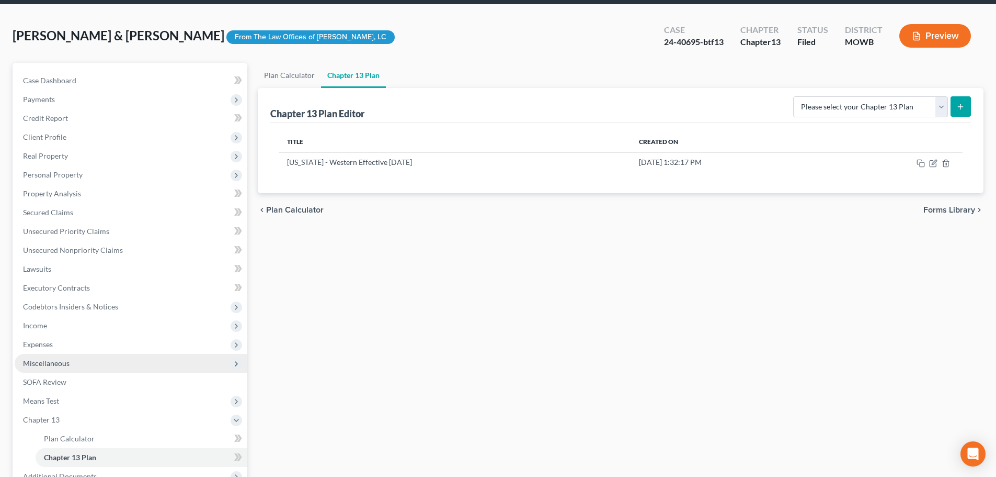
scroll to position [0, 0]
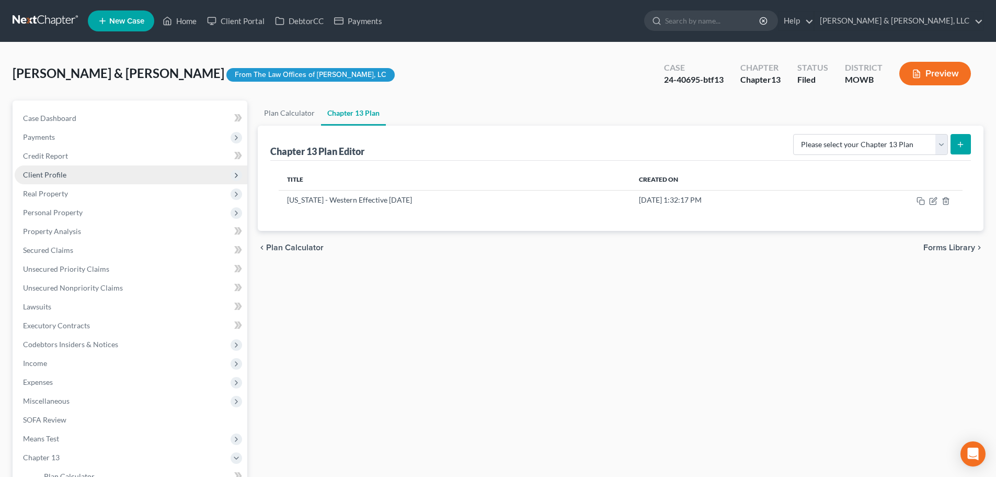
click at [48, 176] on span "Client Profile" at bounding box center [44, 174] width 43 height 9
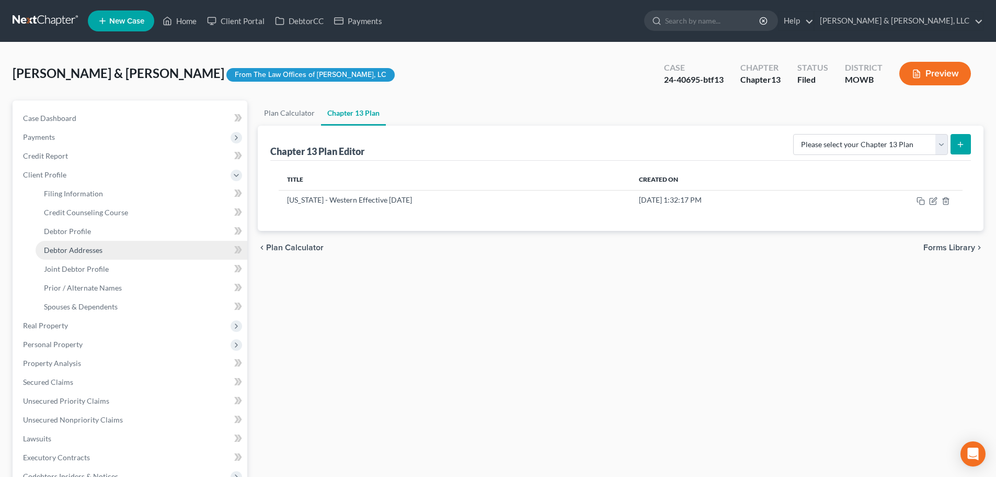
click at [77, 251] on span "Debtor Addresses" at bounding box center [73, 249] width 59 height 9
